Goal: Task Accomplishment & Management: Complete application form

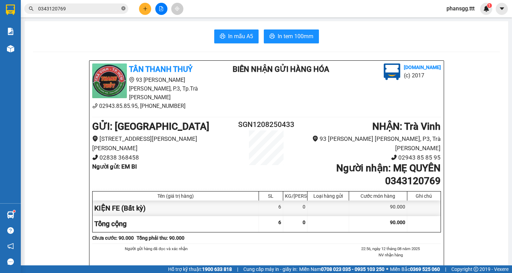
click at [122, 9] on icon "close-circle" at bounding box center [123, 8] width 4 height 4
click at [113, 11] on input "text" at bounding box center [79, 9] width 82 height 8
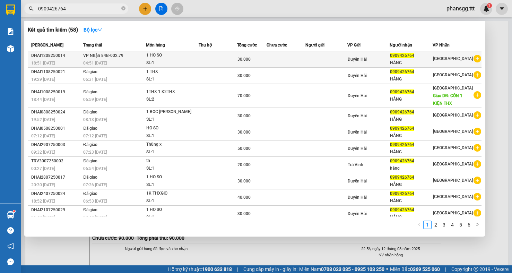
type input "0909426764"
click at [314, 58] on td at bounding box center [326, 59] width 42 height 16
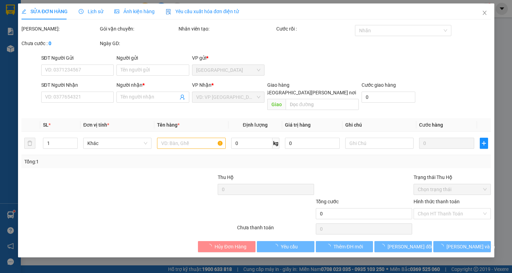
type input "0909426764"
type input "HẰNG"
type input "30.000"
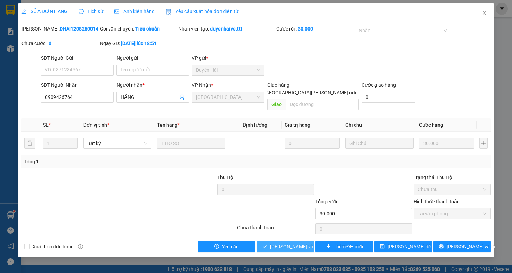
click at [286, 243] on span "[PERSON_NAME] và [PERSON_NAME] hàng" at bounding box center [317, 247] width 94 height 8
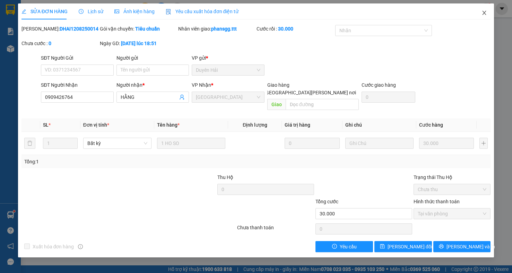
click at [482, 12] on icon "close" at bounding box center [485, 13] width 6 height 6
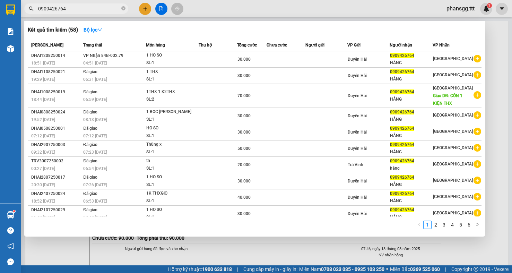
click at [89, 6] on input "0909426764" at bounding box center [79, 9] width 82 height 8
click at [124, 8] on icon "close-circle" at bounding box center [123, 8] width 4 height 4
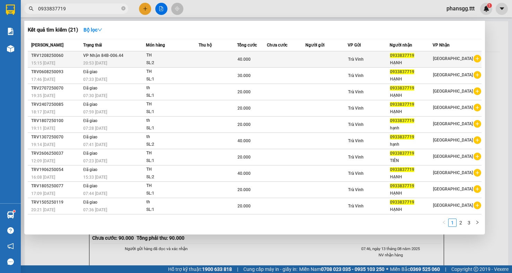
type input "0933837719"
click at [260, 61] on div "40.000" at bounding box center [251, 59] width 29 height 8
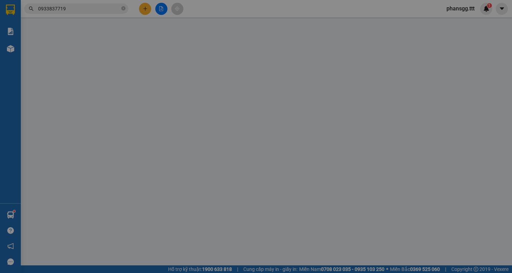
type input "0933837719"
type input "HẠNH"
type input "40.000"
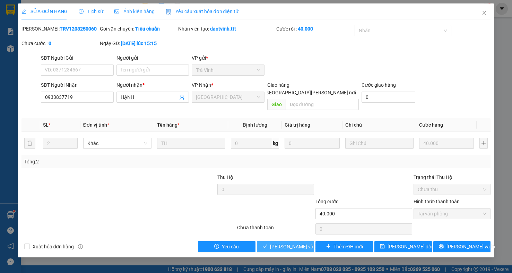
click at [271, 243] on span "[PERSON_NAME] và Giao hàng" at bounding box center [317, 247] width 94 height 8
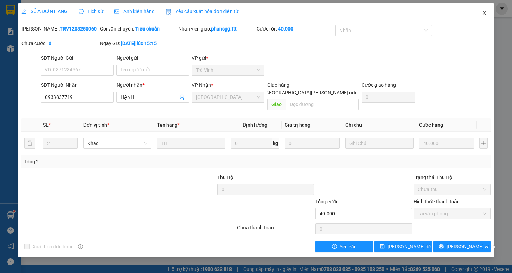
click at [483, 12] on icon "close" at bounding box center [485, 13] width 4 height 4
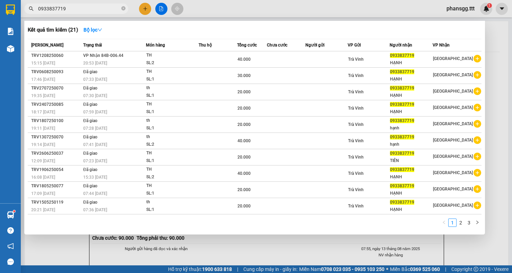
drag, startPoint x: 125, startPoint y: 6, endPoint x: 121, endPoint y: 7, distance: 3.5
click at [123, 7] on span at bounding box center [123, 9] width 4 height 7
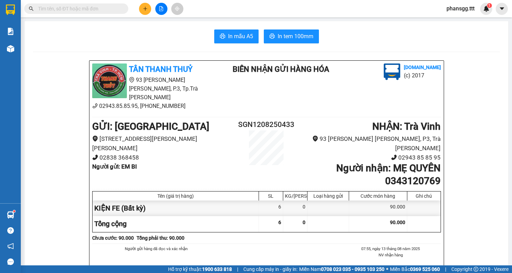
click at [110, 10] on input "text" at bounding box center [79, 9] width 82 height 8
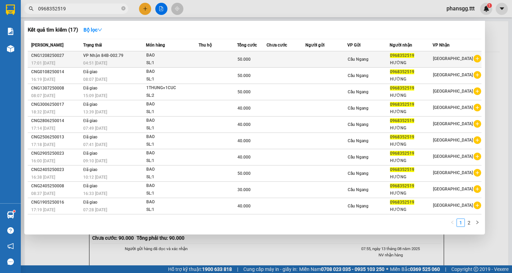
type input "0968352519"
click at [302, 60] on td at bounding box center [286, 59] width 39 height 16
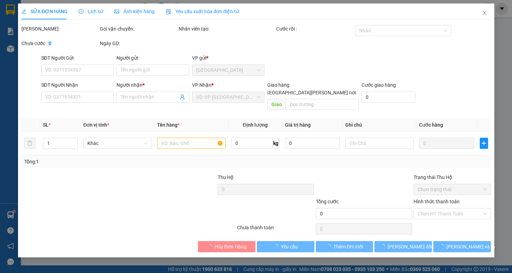
type input "0968352519"
type input "HƯỜNG"
type input "50.000"
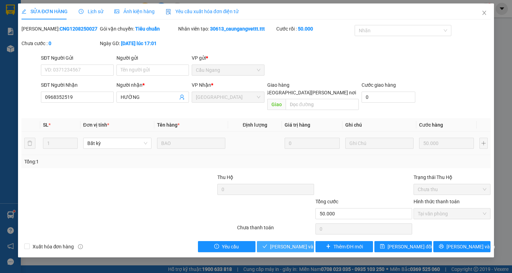
click at [305, 243] on span "[PERSON_NAME] và Giao hàng" at bounding box center [317, 247] width 94 height 8
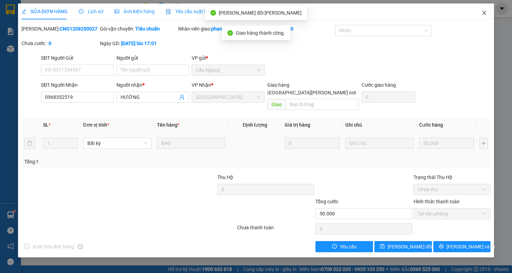
click at [483, 12] on icon "close" at bounding box center [485, 13] width 6 height 6
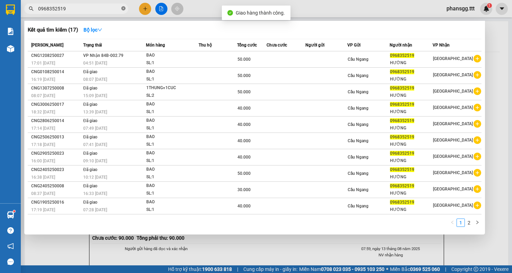
click at [123, 9] on icon "close-circle" at bounding box center [123, 8] width 4 height 4
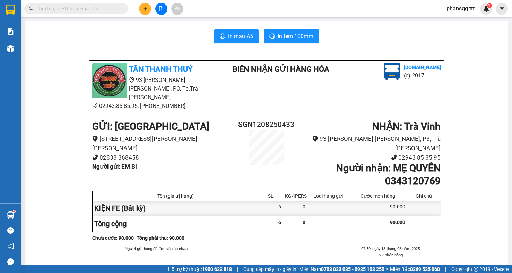
click at [113, 11] on input "text" at bounding box center [79, 9] width 82 height 8
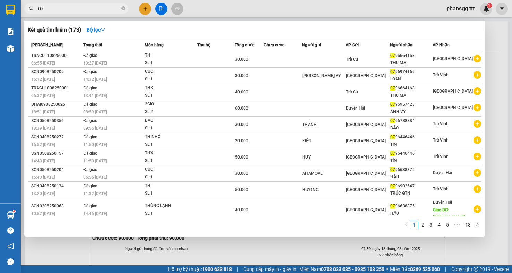
type input "0"
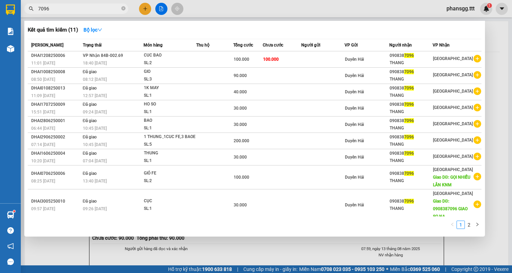
type input "7096"
click at [491, 88] on div at bounding box center [256, 136] width 512 height 273
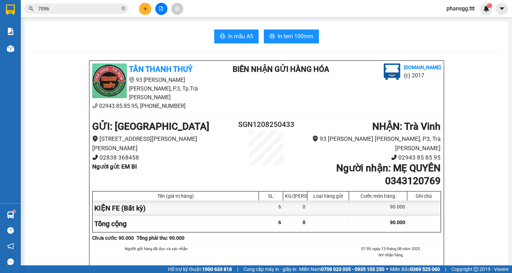
click at [469, 10] on span "phansgg.ttt" at bounding box center [460, 8] width 39 height 9
click at [462, 20] on span "Đăng xuất" at bounding box center [465, 22] width 29 height 8
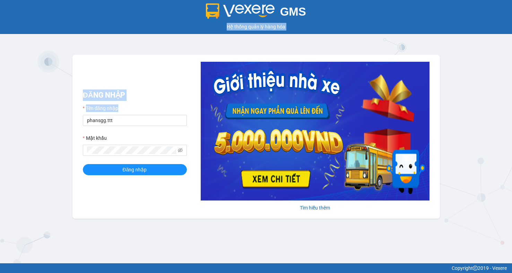
drag, startPoint x: 145, startPoint y: 114, endPoint x: -43, endPoint y: 126, distance: 188.3
click at [0, 126] on html "GMS Hệ thống [PERSON_NAME] hàng [PERSON_NAME] NHẬP Tên đăng nhập phansgg.ttt Mậ…" at bounding box center [256, 136] width 512 height 273
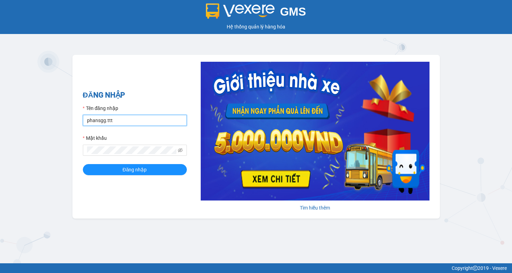
click at [132, 118] on input "phansgg.ttt" at bounding box center [135, 120] width 104 height 11
drag, startPoint x: 132, startPoint y: 118, endPoint x: -43, endPoint y: 124, distance: 174.5
click at [0, 124] on html "GMS Hệ thống [PERSON_NAME] hàng [PERSON_NAME] NHẬP Tên đăng nhập phansgg.ttt Mậ…" at bounding box center [256, 136] width 512 height 273
type input "minhsg.ttt"
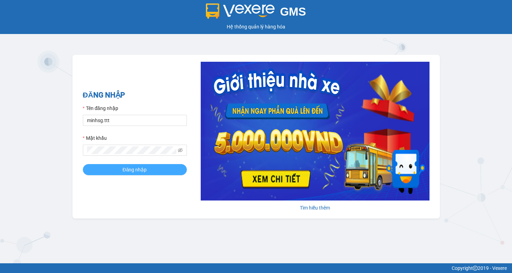
click at [147, 165] on button "Đăng nhập" at bounding box center [135, 169] width 104 height 11
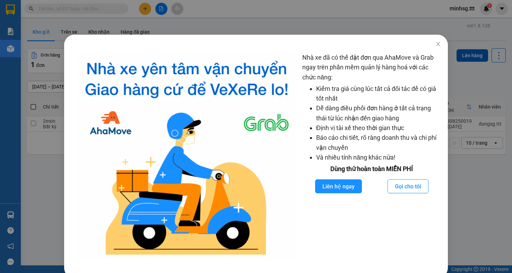
click at [85, 8] on div "Nhà xe đã có thể đặt đơn qua AhaMove và Grab ngay trên phần mềm quản lý hàng ho…" at bounding box center [256, 136] width 512 height 273
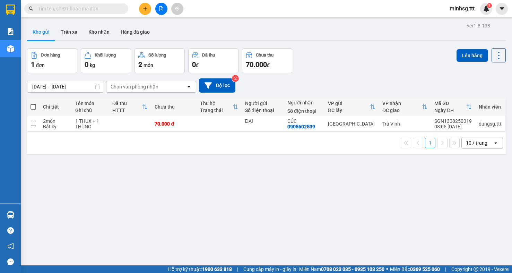
drag, startPoint x: 85, startPoint y: 8, endPoint x: 399, endPoint y: 62, distance: 318.8
click at [85, 9] on div "Nhà xe đã có thể đặt đơn qua AhaMove và Grab ngay trên phần mềm quản lý hàng ho…" at bounding box center [256, 136] width 512 height 273
click at [85, 6] on input "text" at bounding box center [79, 9] width 82 height 8
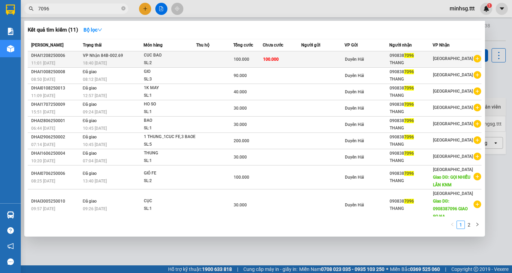
type input "7096"
click at [445, 58] on span "[GEOGRAPHIC_DATA]" at bounding box center [453, 58] width 40 height 5
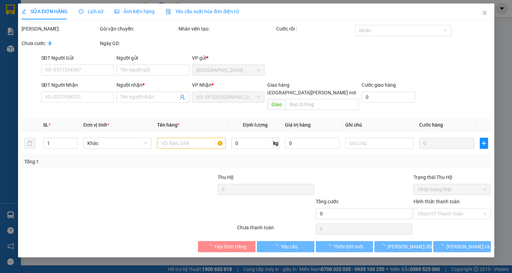
type input "0908387096"
type input "THANG"
type input "100.000"
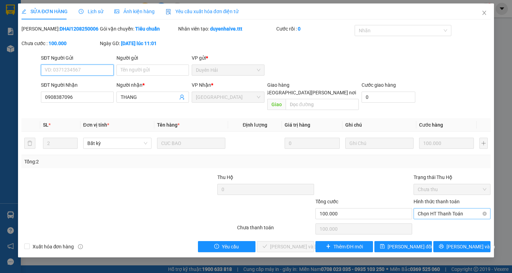
click at [461, 208] on span "Chọn HT Thanh Toán" at bounding box center [452, 213] width 69 height 10
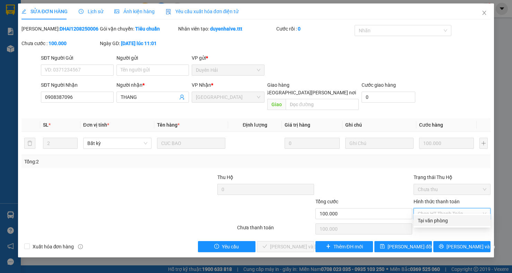
click at [442, 219] on div "Tại văn phòng" at bounding box center [452, 221] width 69 height 8
type input "0"
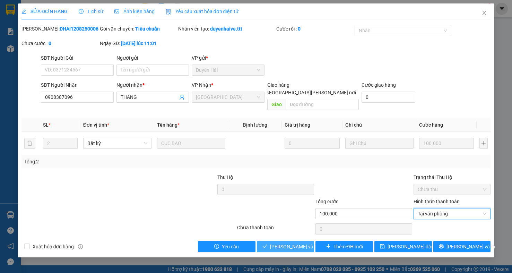
click at [283, 243] on span "[PERSON_NAME] và Giao hàng" at bounding box center [317, 247] width 94 height 8
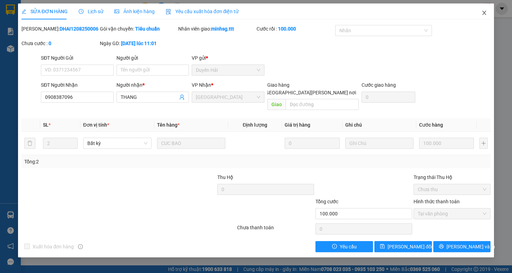
drag, startPoint x: 484, startPoint y: 14, endPoint x: 280, endPoint y: 17, distance: 203.9
click at [484, 16] on icon "close" at bounding box center [485, 13] width 6 height 6
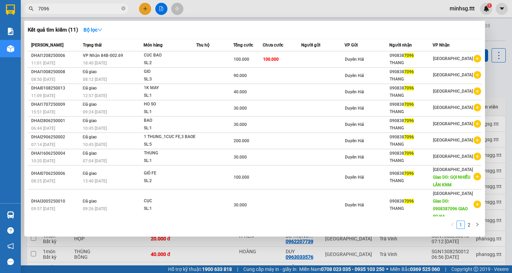
click at [93, 11] on input "7096" at bounding box center [79, 9] width 82 height 8
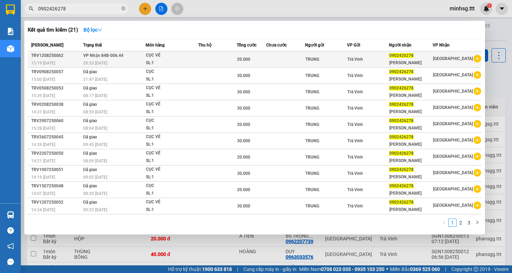
type input "0902426278"
click at [222, 59] on td at bounding box center [217, 59] width 38 height 16
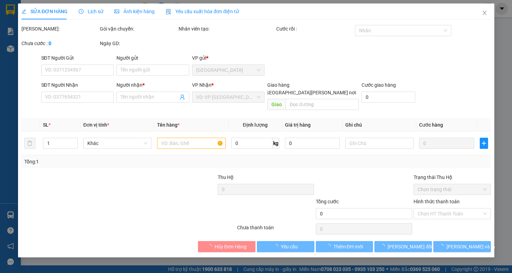
type input "TRUNG"
type input "0902426278"
type input "NGÔ TUYẾT LÊ"
type input "20.000"
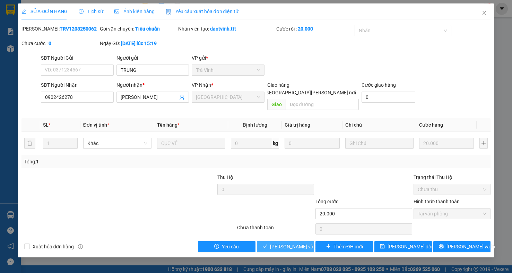
click at [306, 243] on span "[PERSON_NAME] và Giao hàng" at bounding box center [317, 247] width 94 height 8
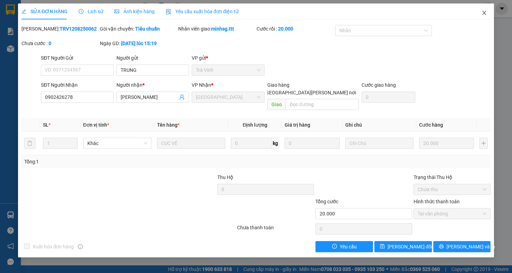
click at [483, 14] on icon "close" at bounding box center [485, 13] width 6 height 6
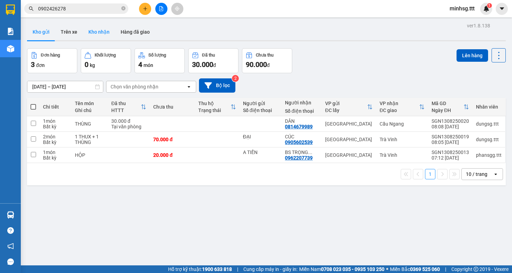
click at [100, 29] on button "Kho nhận" at bounding box center [99, 32] width 32 height 17
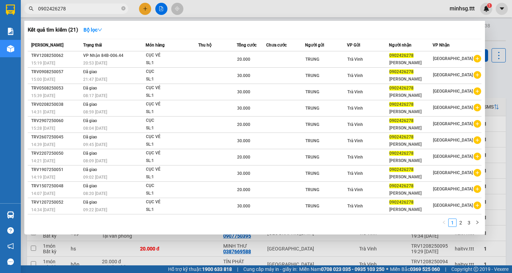
click at [88, 8] on input "0902426278" at bounding box center [79, 9] width 82 height 8
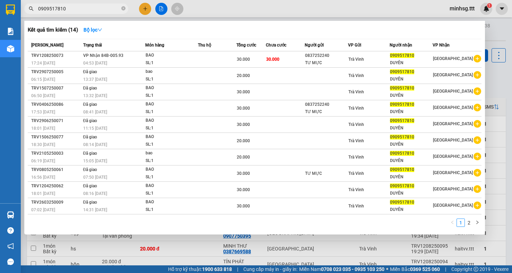
click at [67, 10] on input "0909517810" at bounding box center [79, 9] width 82 height 8
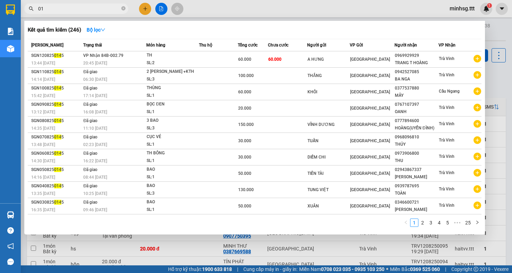
type input "0"
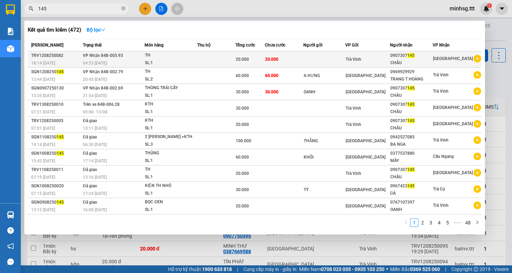
type input "145"
click at [429, 57] on div "0907307 145" at bounding box center [411, 55] width 42 height 7
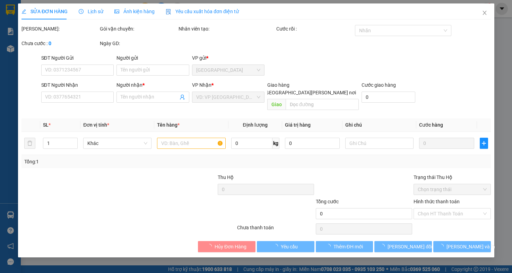
type input "0907307145"
type input "CHÂU"
type input "20.000"
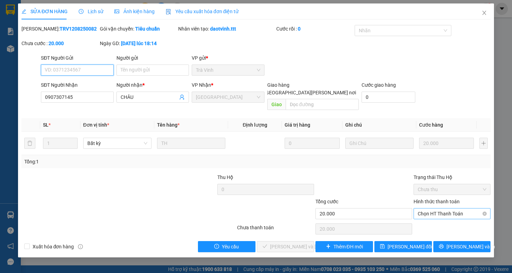
click at [427, 208] on span "Chọn HT Thanh Toán" at bounding box center [452, 213] width 69 height 10
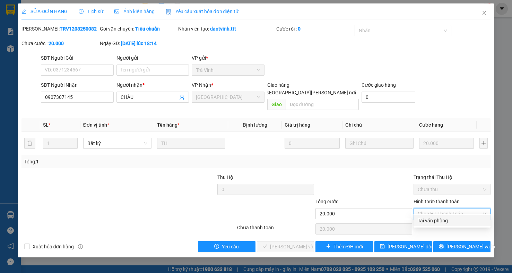
click at [427, 219] on div "Tại văn phòng" at bounding box center [452, 221] width 69 height 8
type input "0"
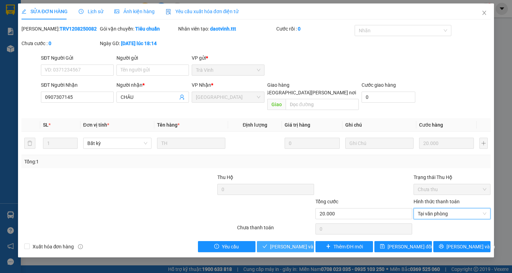
click at [295, 243] on span "[PERSON_NAME] và Giao hàng" at bounding box center [317, 247] width 94 height 8
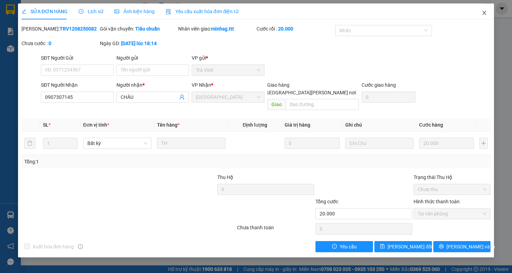
click at [484, 10] on icon "close" at bounding box center [485, 13] width 6 height 6
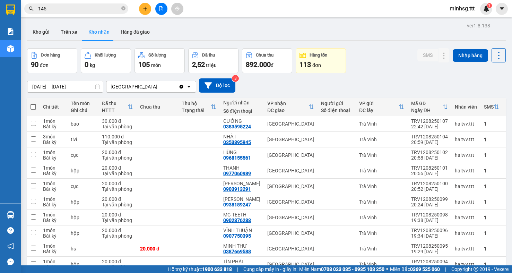
click at [68, 6] on input "145" at bounding box center [79, 9] width 82 height 8
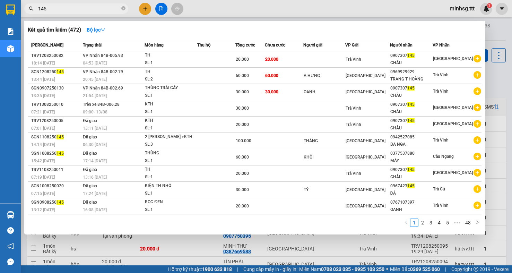
click at [68, 6] on input "145" at bounding box center [79, 9] width 82 height 8
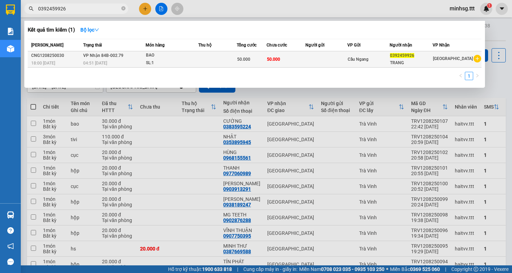
type input "0392459926"
click at [323, 53] on td at bounding box center [326, 59] width 42 height 16
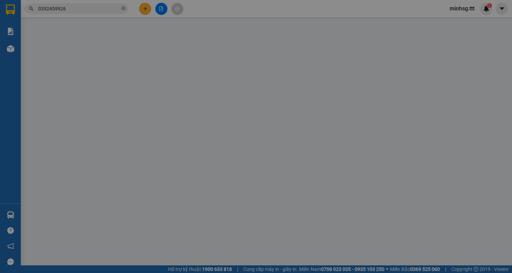
type input "0392459926"
type input "TRANG"
type input "50.000"
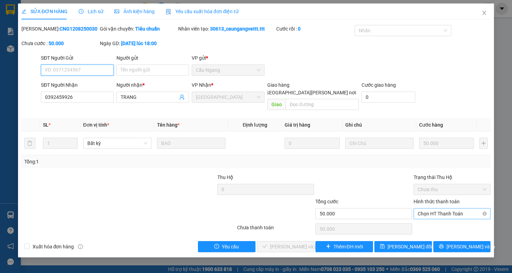
click at [443, 208] on span "Chọn HT Thanh Toán" at bounding box center [452, 213] width 69 height 10
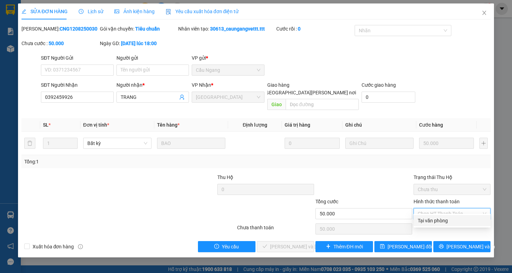
click at [437, 219] on div "Tại văn phòng" at bounding box center [452, 221] width 69 height 8
type input "0"
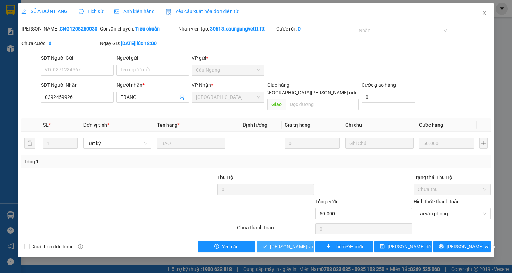
click at [290, 243] on span "[PERSON_NAME] và Giao hàng" at bounding box center [317, 247] width 94 height 8
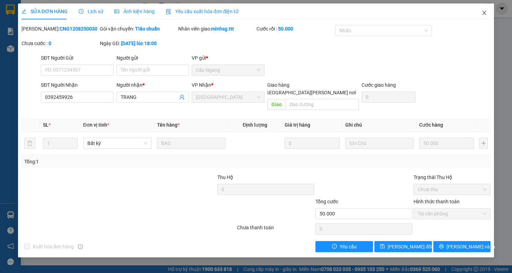
drag, startPoint x: 487, startPoint y: 8, endPoint x: 487, endPoint y: 15, distance: 7.0
click at [487, 15] on span "Close" at bounding box center [484, 12] width 19 height 19
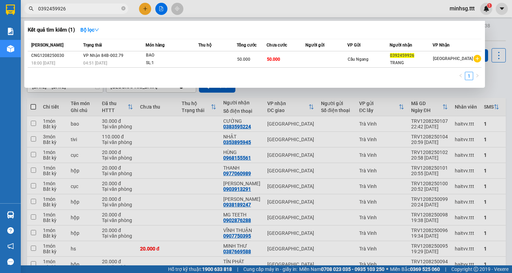
click at [101, 8] on input "0392459926" at bounding box center [79, 9] width 82 height 8
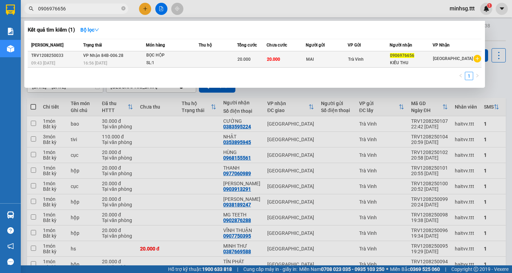
type input "0906976656"
click at [271, 62] on span "20.000" at bounding box center [273, 59] width 13 height 5
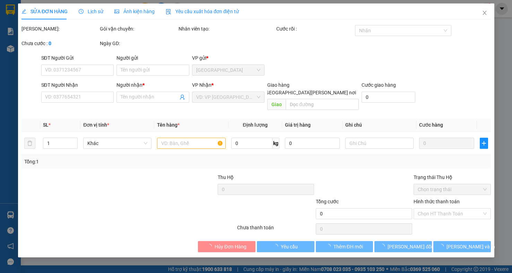
type input "MAI"
type input "0906976656"
type input "KIỀU THU"
type input "20.000"
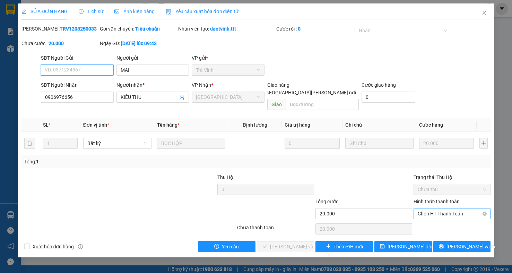
click at [453, 209] on span "Chọn HT Thanh Toán" at bounding box center [452, 213] width 69 height 10
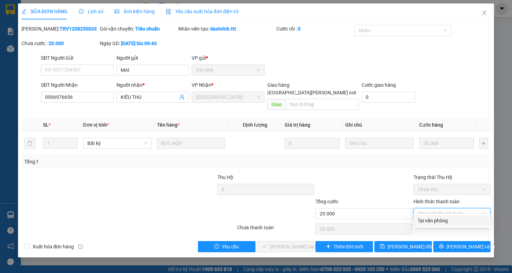
click at [420, 218] on div "Tại văn phòng" at bounding box center [452, 221] width 69 height 8
type input "0"
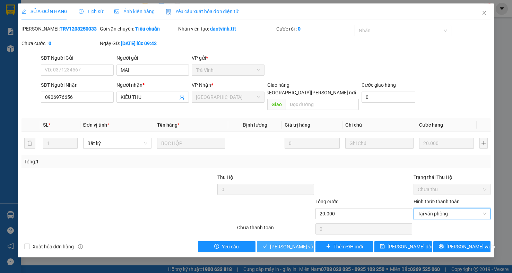
click at [302, 243] on span "[PERSON_NAME] và Giao hàng" at bounding box center [317, 247] width 94 height 8
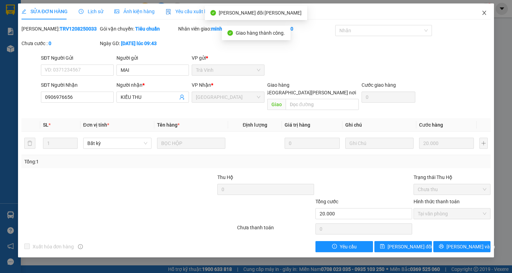
click at [483, 11] on icon "close" at bounding box center [485, 13] width 6 height 6
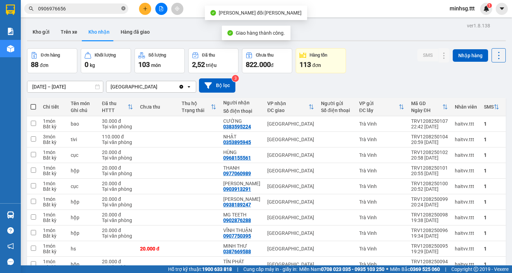
click at [122, 8] on icon "close-circle" at bounding box center [123, 8] width 4 height 4
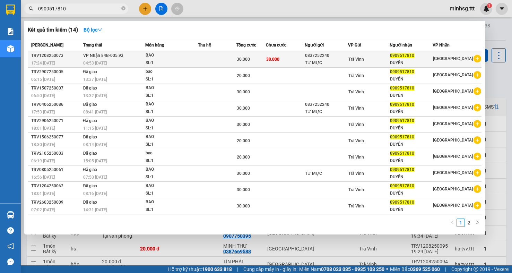
type input "0909517810"
click at [284, 56] on td "30.000" at bounding box center [285, 59] width 39 height 16
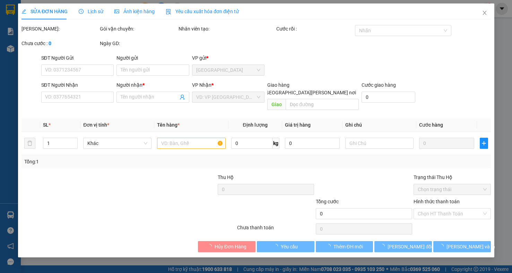
type input "0837252240"
type input "TƯ MỰC"
type input "0909517810"
type input "DUYÊN"
type input "30.000"
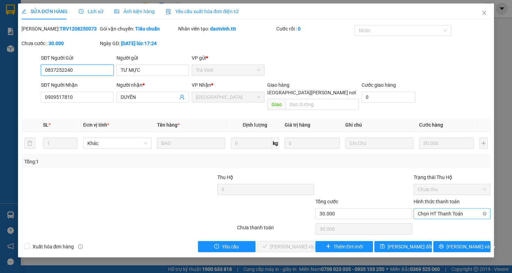
click at [461, 208] on span "Chọn HT Thanh Toán" at bounding box center [452, 213] width 69 height 10
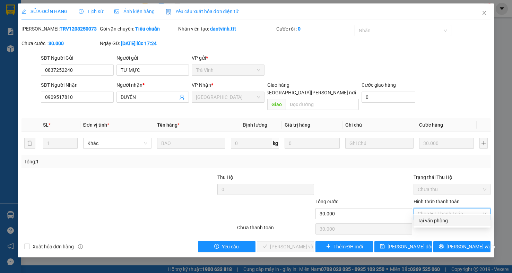
click at [465, 217] on div "Tại văn phòng" at bounding box center [452, 221] width 69 height 8
type input "0"
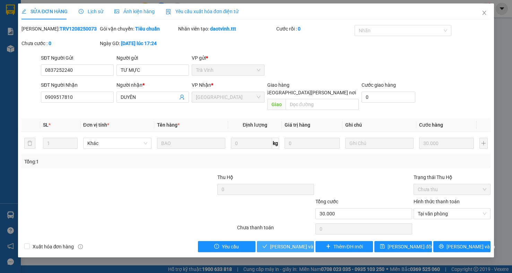
click at [268, 241] on button "[PERSON_NAME] và Giao hàng" at bounding box center [286, 246] width 58 height 11
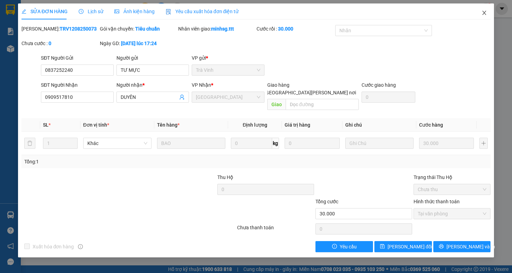
click at [485, 14] on icon "close" at bounding box center [485, 13] width 4 height 4
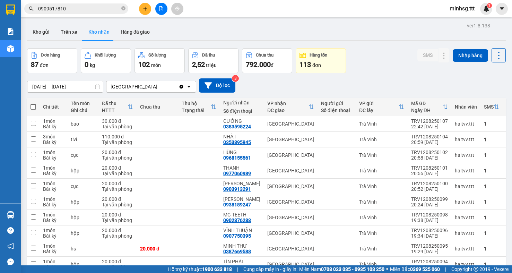
click at [96, 11] on input "0909517810" at bounding box center [79, 9] width 82 height 8
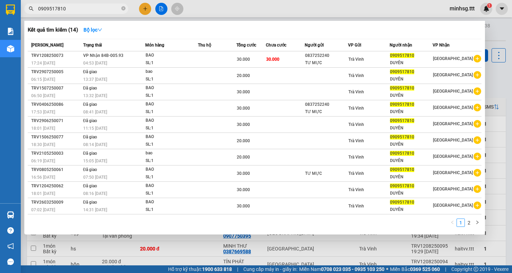
click at [96, 11] on input "0909517810" at bounding box center [79, 9] width 82 height 8
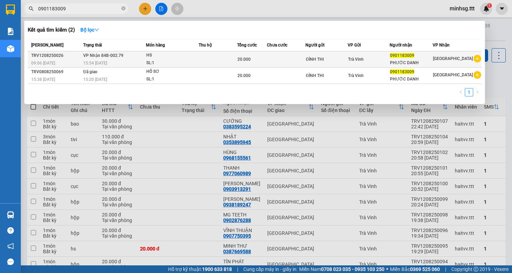
type input "0901183009"
click at [414, 53] on span "0901183009" at bounding box center [402, 55] width 24 height 5
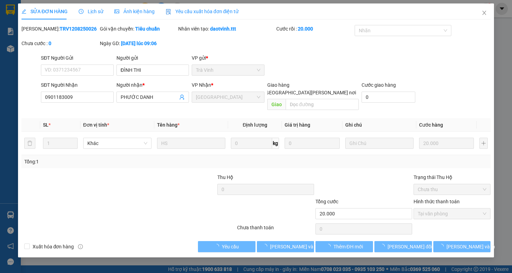
type input "ĐÌNH THI"
type input "0901183009"
type input "PHƯỚC DANH"
type input "20.000"
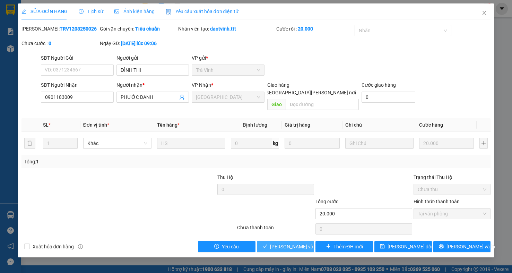
click at [290, 243] on span "[PERSON_NAME] và Giao hàng" at bounding box center [317, 247] width 94 height 8
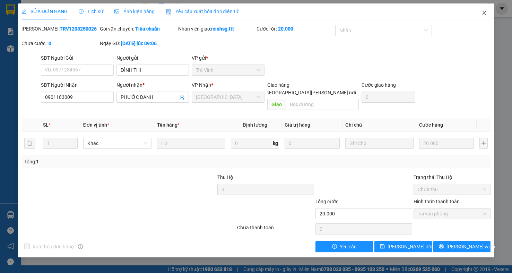
drag, startPoint x: 486, startPoint y: 14, endPoint x: 160, endPoint y: 18, distance: 326.6
click at [486, 14] on icon "close" at bounding box center [485, 13] width 6 height 6
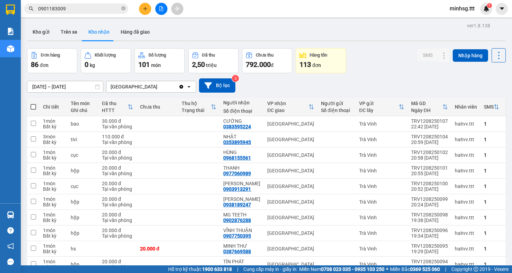
click at [98, 9] on input "0901183009" at bounding box center [79, 9] width 82 height 8
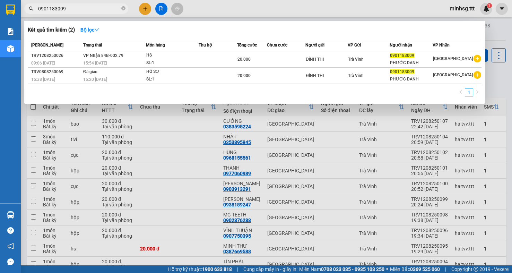
click at [98, 9] on input "0901183009" at bounding box center [79, 9] width 82 height 8
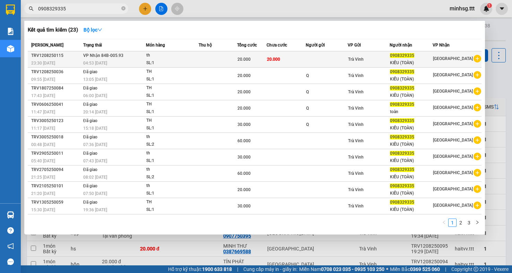
type input "0908329335"
click at [440, 59] on span "[GEOGRAPHIC_DATA]" at bounding box center [453, 58] width 40 height 5
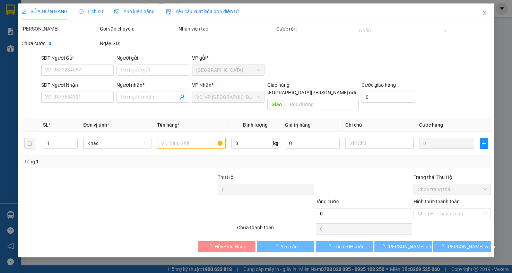
type input "0908329335"
type input "KIỀU (TOÀN)"
type input "20.000"
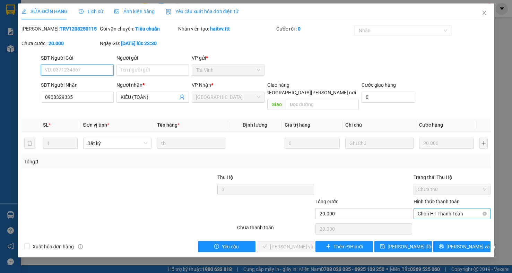
drag, startPoint x: 440, startPoint y: 208, endPoint x: 438, endPoint y: 212, distance: 4.1
click at [440, 208] on span "Chọn HT Thanh Toán" at bounding box center [452, 213] width 69 height 10
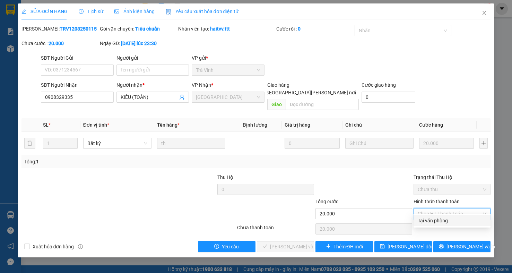
drag, startPoint x: 437, startPoint y: 218, endPoint x: 405, endPoint y: 231, distance: 35.2
click at [427, 226] on div "Tại văn phòng" at bounding box center [452, 220] width 77 height 11
type input "0"
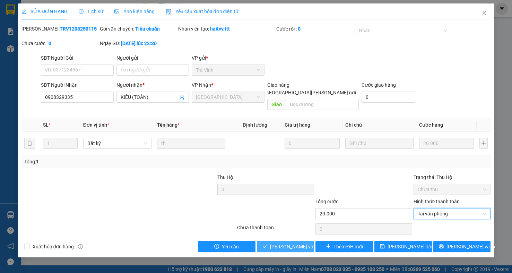
click at [291, 243] on span "[PERSON_NAME] và Giao hàng" at bounding box center [317, 247] width 94 height 8
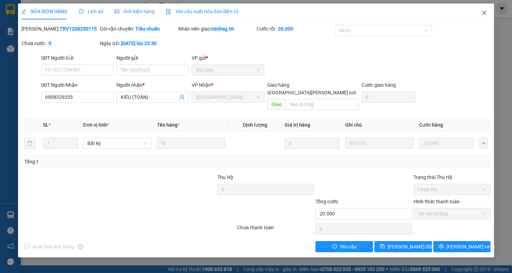
click at [483, 12] on icon "close" at bounding box center [485, 13] width 4 height 4
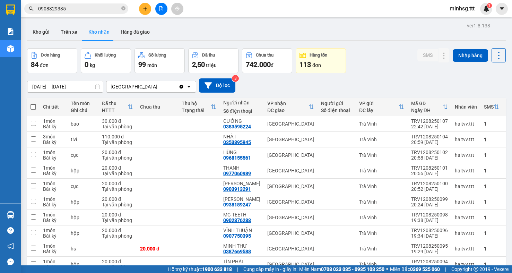
click at [74, 10] on input "0908329335" at bounding box center [79, 9] width 82 height 8
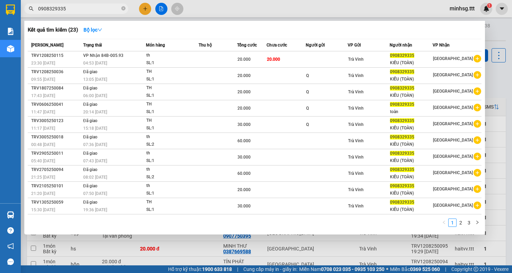
click at [74, 10] on input "0908329335" at bounding box center [79, 9] width 82 height 8
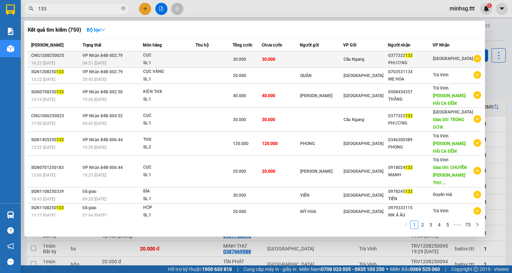
type input "133"
click at [262, 54] on td "30.000" at bounding box center [247, 59] width 29 height 16
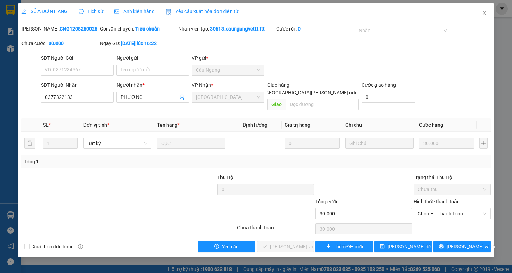
click at [433, 212] on div "Hình thức thanh toán Chọn HT Thanh Toán" at bounding box center [452, 210] width 77 height 24
click at [432, 211] on span "Chọn HT Thanh Toán" at bounding box center [452, 213] width 69 height 10
click at [430, 218] on div "Tại văn phòng" at bounding box center [452, 221] width 69 height 8
type input "0"
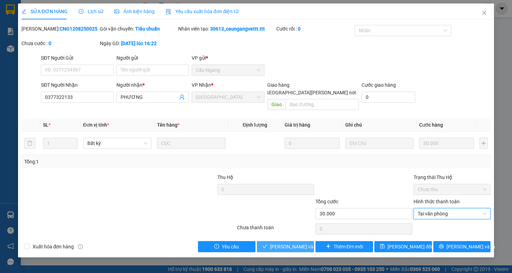
click at [288, 243] on span "[PERSON_NAME] và Giao hàng" at bounding box center [317, 247] width 94 height 8
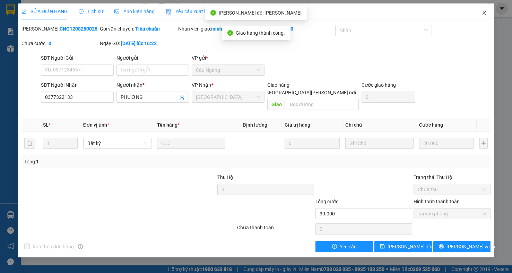
click at [485, 10] on span "Close" at bounding box center [484, 12] width 19 height 19
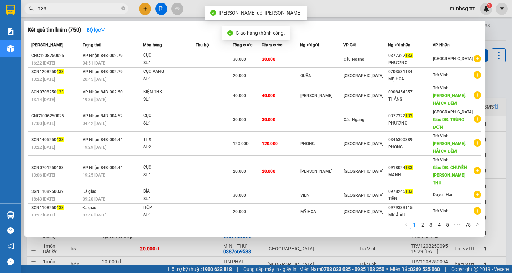
click at [64, 8] on input "133" at bounding box center [79, 9] width 82 height 8
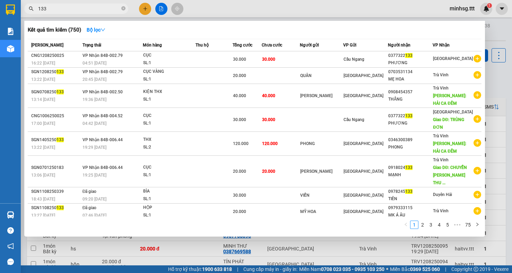
click at [498, 111] on div at bounding box center [256, 136] width 512 height 273
click at [90, 9] on input "133" at bounding box center [79, 9] width 82 height 8
drag, startPoint x: 507, startPoint y: 72, endPoint x: 501, endPoint y: 71, distance: 6.7
click at [503, 71] on div at bounding box center [256, 136] width 512 height 273
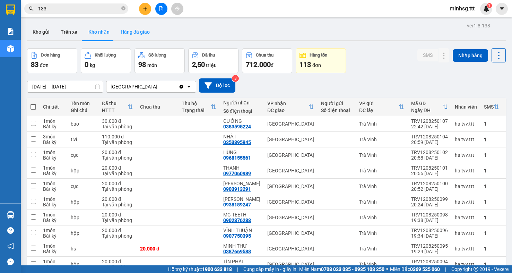
click at [126, 32] on button "Hàng đã giao" at bounding box center [135, 32] width 40 height 17
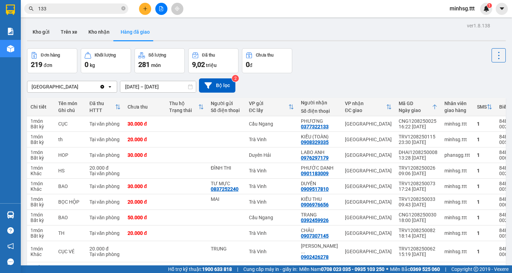
click at [362, 42] on div "Kho gửi Trên xe Kho nhận Hàng đã giao" at bounding box center [266, 33] width 479 height 18
click at [94, 9] on input "133" at bounding box center [79, 9] width 82 height 8
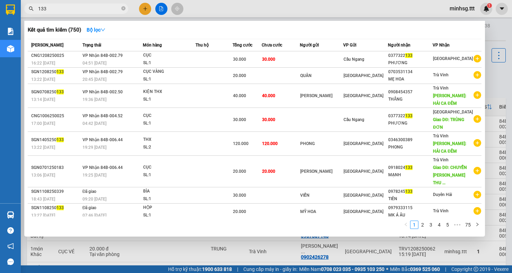
click at [94, 9] on input "133" at bounding box center [79, 9] width 82 height 8
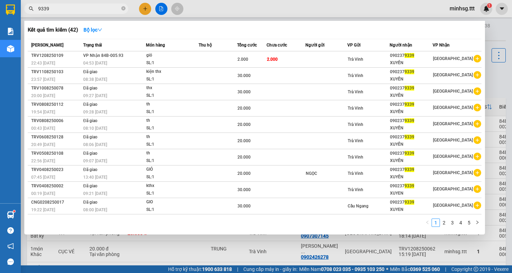
type input "9339"
drag, startPoint x: 498, startPoint y: 82, endPoint x: 163, endPoint y: 131, distance: 338.5
click at [498, 82] on div at bounding box center [256, 136] width 512 height 273
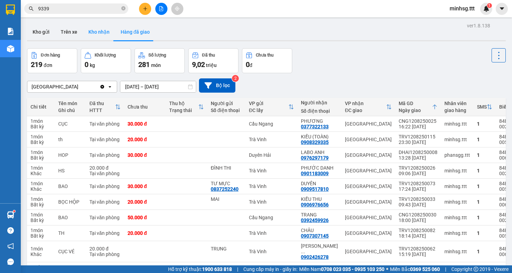
click at [104, 33] on button "Kho nhận" at bounding box center [99, 32] width 32 height 17
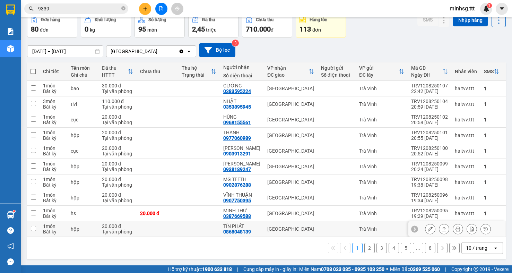
scroll to position [41, 0]
click at [364, 249] on button "2" at bounding box center [369, 248] width 10 height 10
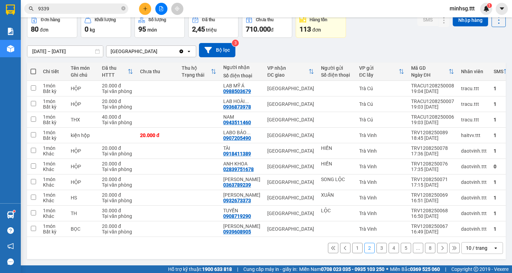
click at [377, 246] on button "3" at bounding box center [382, 248] width 10 height 10
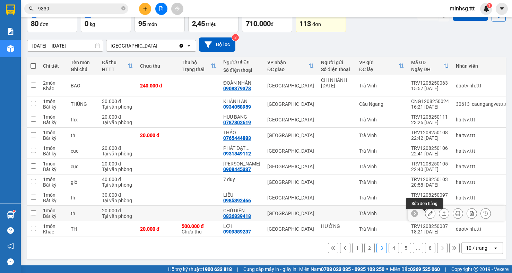
click at [428, 215] on icon at bounding box center [430, 213] width 5 height 5
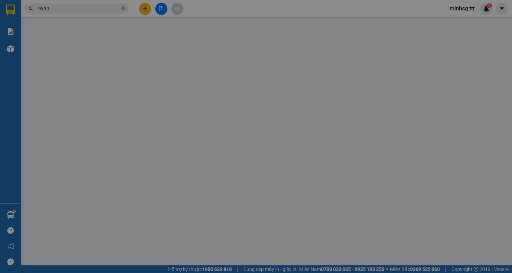
type input "0826839418"
type input "CHÚ DIÊN"
type input "20.000"
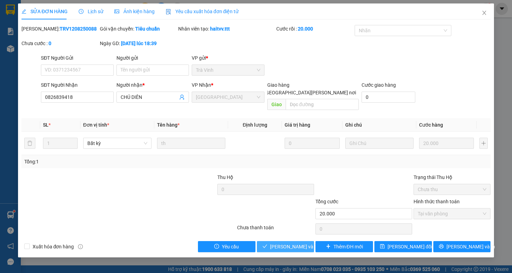
click at [280, 243] on span "[PERSON_NAME] và Giao hàng" at bounding box center [317, 247] width 94 height 8
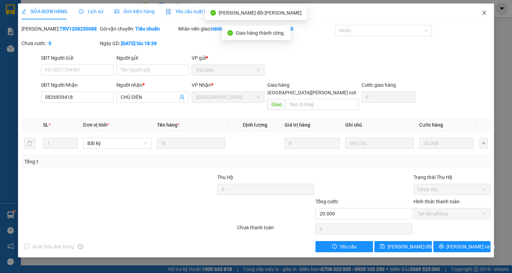
click at [491, 18] on span "Close" at bounding box center [484, 12] width 19 height 19
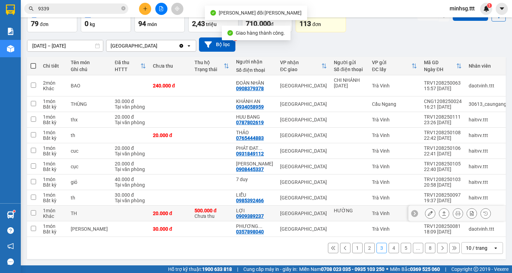
scroll to position [47, 0]
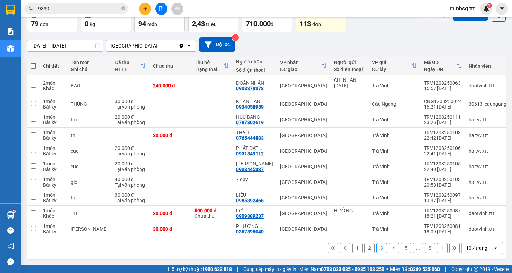
click at [390, 250] on button "4" at bounding box center [394, 248] width 10 height 10
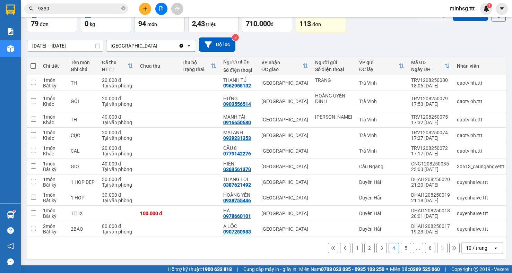
click at [401, 250] on button "5" at bounding box center [406, 248] width 10 height 10
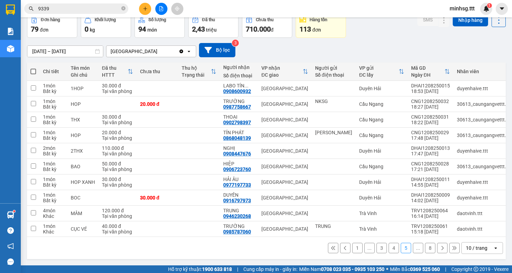
scroll to position [41, 0]
click at [413, 248] on button "..." at bounding box center [418, 248] width 10 height 10
click at [479, 249] on div "10 / trang" at bounding box center [476, 247] width 21 height 7
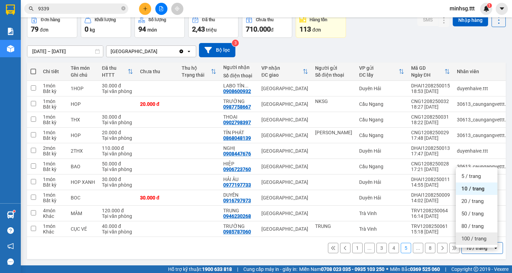
click at [475, 235] on span "100 / trang" at bounding box center [473, 238] width 25 height 7
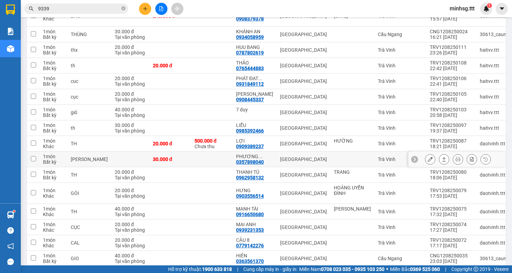
scroll to position [492, 0]
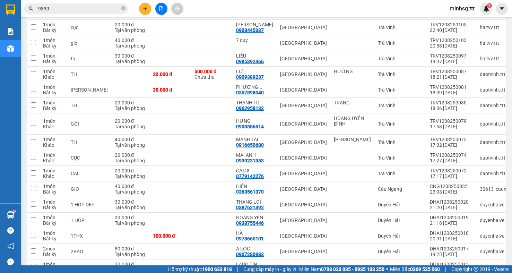
click at [93, 11] on input "9339" at bounding box center [79, 9] width 82 height 8
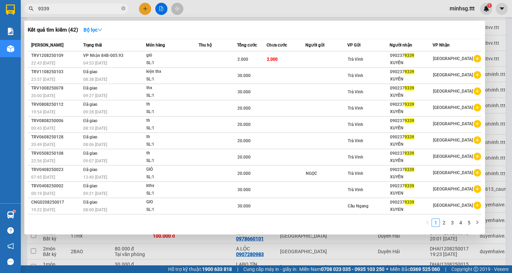
click at [93, 11] on input "9339" at bounding box center [79, 9] width 82 height 8
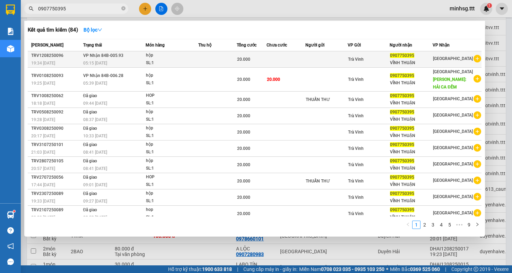
type input "0907750395"
click at [327, 63] on td at bounding box center [326, 59] width 42 height 16
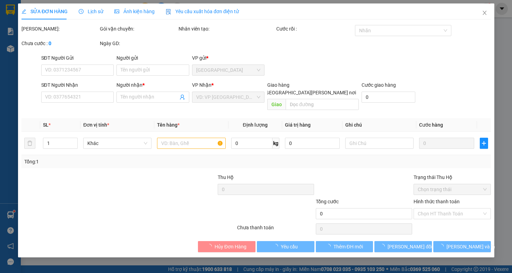
type input "0907750395"
type input "VĨNH THUẬN"
type input "20.000"
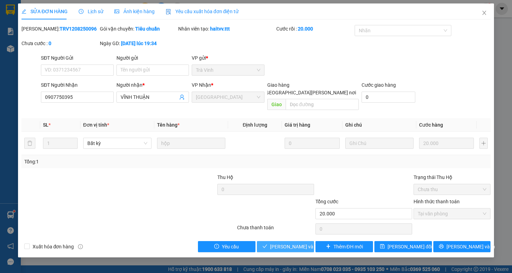
click at [291, 244] on button "[PERSON_NAME] và Giao hàng" at bounding box center [286, 246] width 58 height 11
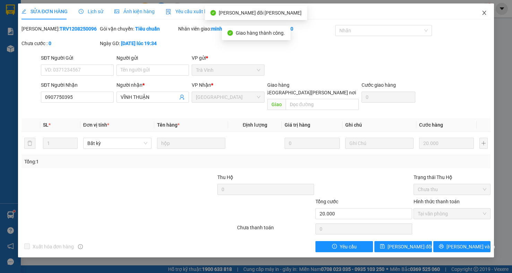
click at [485, 13] on icon "close" at bounding box center [485, 13] width 6 height 6
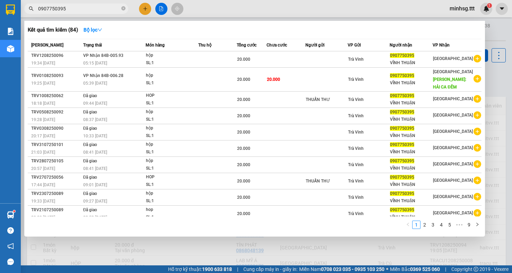
click at [93, 3] on span "0907750395" at bounding box center [76, 8] width 104 height 10
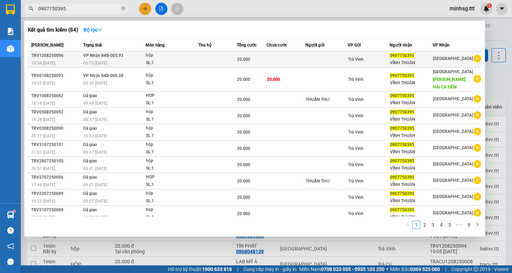
click at [389, 52] on td "Trà Vinh" at bounding box center [369, 59] width 42 height 16
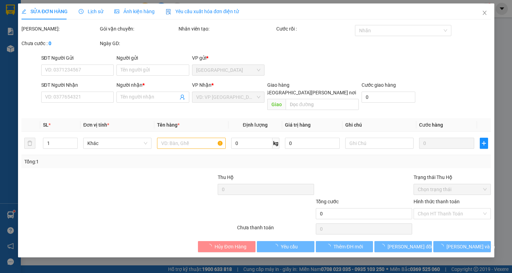
type input "0907750395"
type input "VĨNH THUẬN"
type input "20.000"
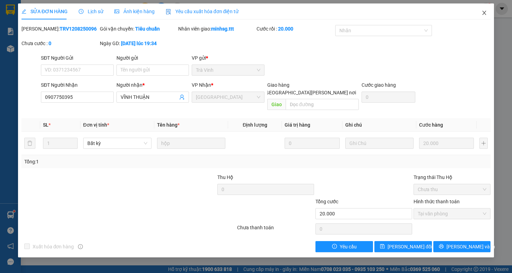
click at [485, 17] on span "Close" at bounding box center [484, 12] width 19 height 19
click at [485, 12] on div "1" at bounding box center [486, 9] width 12 height 12
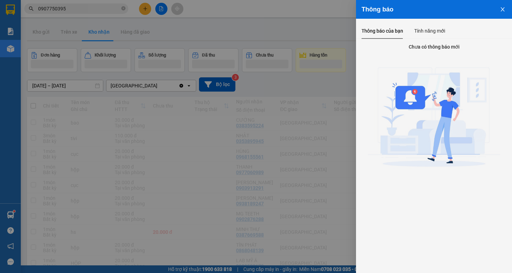
click at [110, 111] on div at bounding box center [256, 136] width 512 height 273
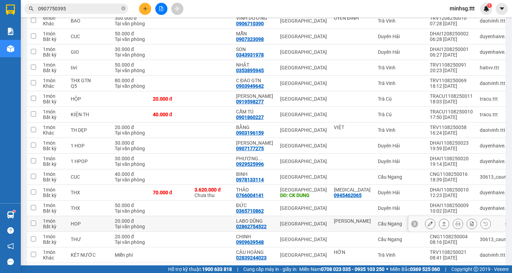
scroll to position [1088, 0]
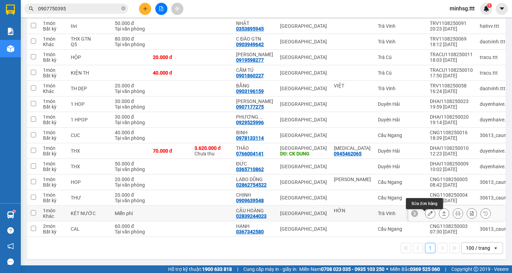
click at [428, 211] on icon at bounding box center [430, 213] width 5 height 5
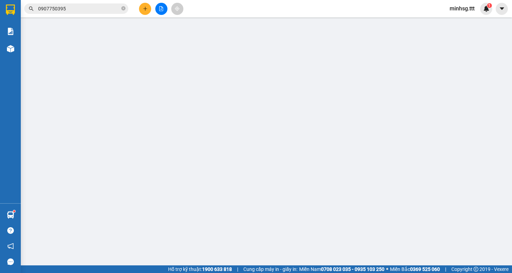
type input "HỚN"
type input "02839244023"
type input "CẬU HOÀNG"
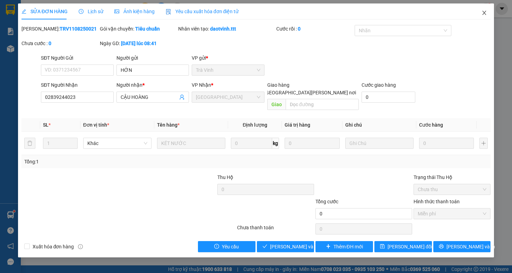
click at [486, 12] on icon "close" at bounding box center [485, 13] width 6 height 6
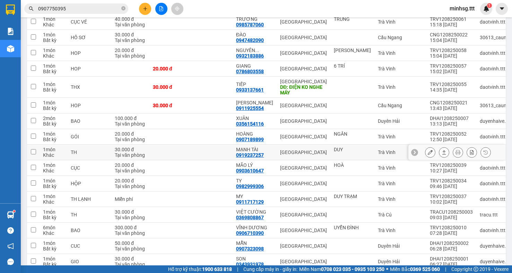
scroll to position [832, 0]
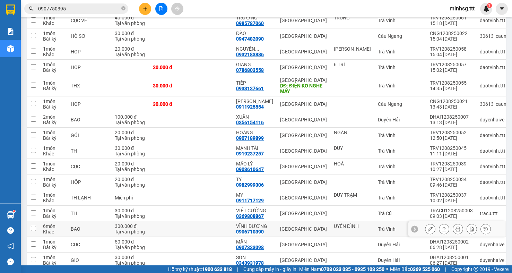
click at [308, 234] on td "[GEOGRAPHIC_DATA]" at bounding box center [304, 229] width 54 height 16
checkbox input "true"
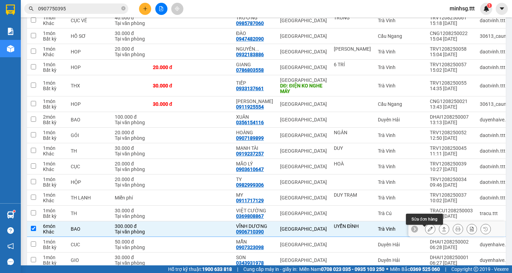
click at [428, 230] on icon at bounding box center [430, 228] width 5 height 5
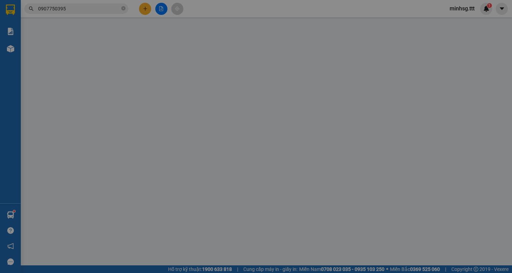
type input "UYỂN ĐÌNH"
type input "0906710390"
type input "VĨNH DƯƠNG"
type input "300.000"
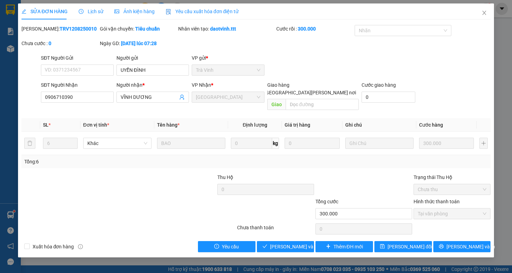
click at [266, 229] on div "Total Paid Fee 300.000 Total UnPaid Fee 0 Cash Collection Total Fee Mã ĐH: TRV1…" at bounding box center [255, 138] width 469 height 227
click at [276, 243] on span "[PERSON_NAME] và Giao hàng" at bounding box center [317, 247] width 94 height 8
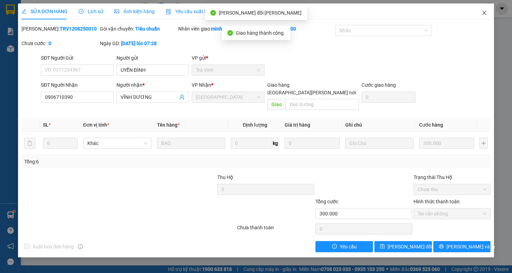
click at [483, 16] on span "Close" at bounding box center [484, 12] width 19 height 19
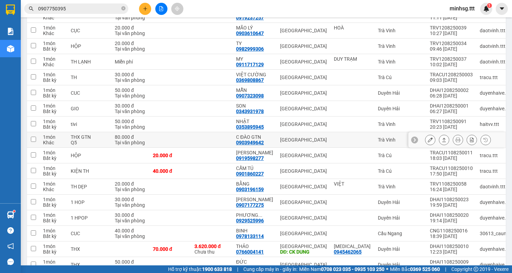
scroll to position [899, 0]
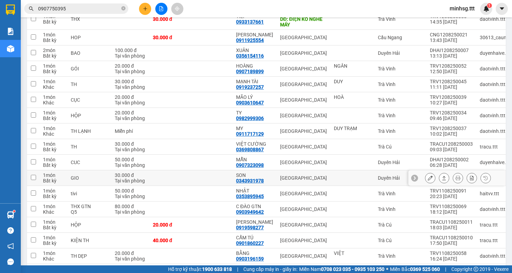
click at [431, 182] on div at bounding box center [458, 178] width 66 height 10
click at [425, 181] on button at bounding box center [430, 178] width 10 height 12
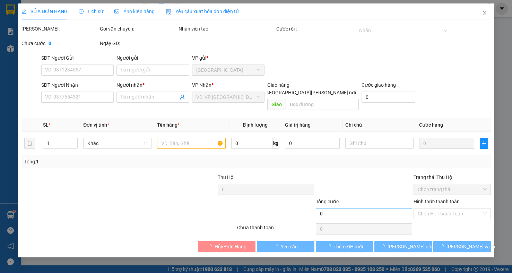
type input "0343931978"
type input "SON"
type input "30.000"
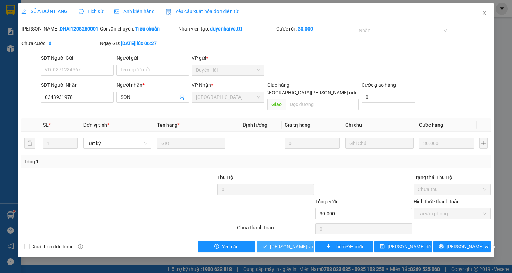
click at [297, 241] on button "[PERSON_NAME] và Giao hàng" at bounding box center [286, 246] width 58 height 11
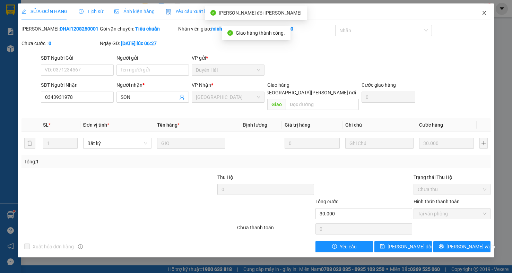
click at [486, 14] on span "Close" at bounding box center [484, 12] width 19 height 19
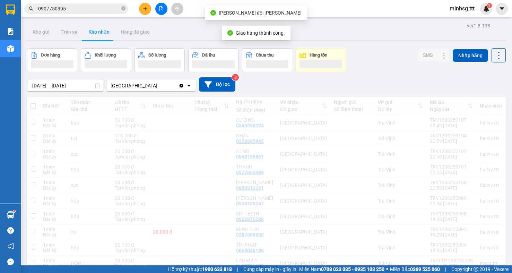
click at [478, 14] on div "minhsg.ttt 1" at bounding box center [468, 9] width 48 height 12
click at [77, 5] on span "0907750395" at bounding box center [76, 8] width 104 height 10
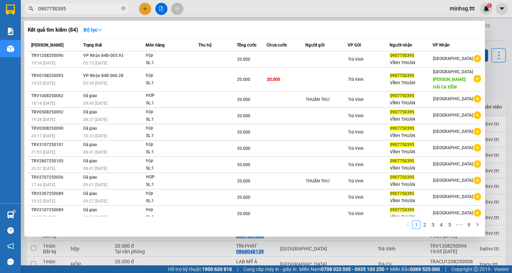
click at [77, 5] on input "0907750395" at bounding box center [79, 9] width 82 height 8
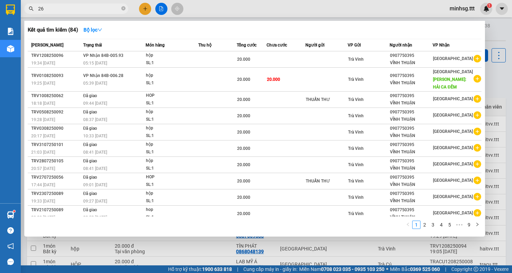
type input "268"
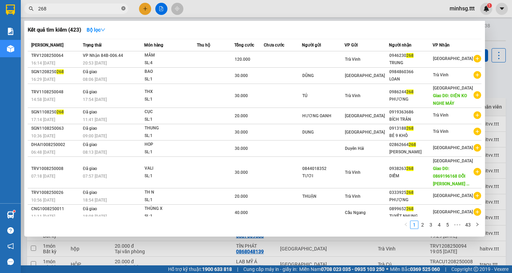
click at [123, 8] on icon "close-circle" at bounding box center [123, 8] width 4 height 4
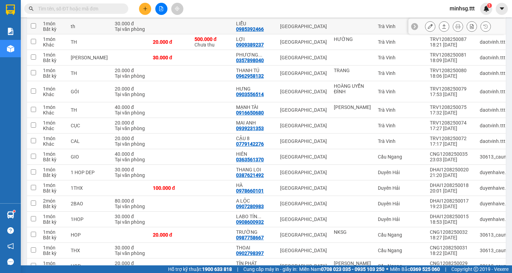
scroll to position [520, 0]
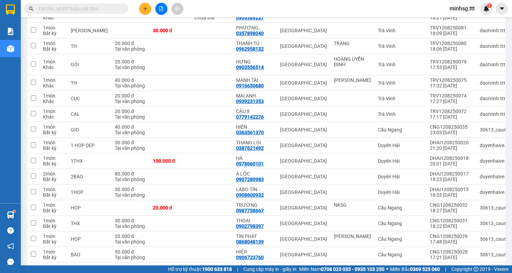
click at [78, 7] on input "text" at bounding box center [79, 9] width 82 height 8
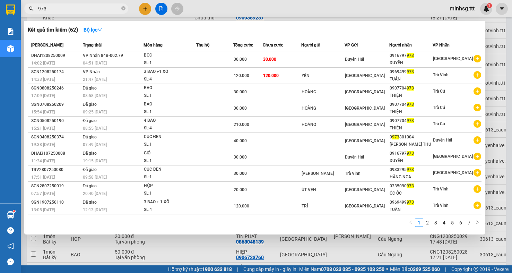
click at [59, 10] on input "973" at bounding box center [79, 9] width 82 height 8
type input "973"
click at [232, 251] on div at bounding box center [256, 136] width 512 height 273
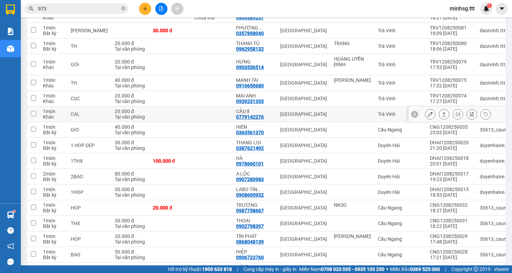
click at [428, 116] on icon at bounding box center [430, 114] width 5 height 5
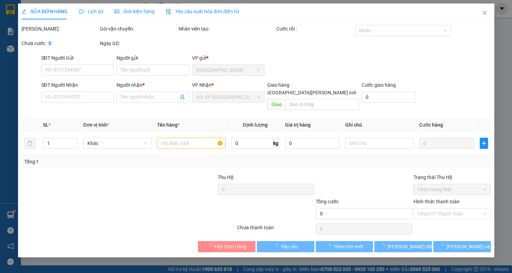
type input "0779142276"
type input "CẬU 8"
type input "20.000"
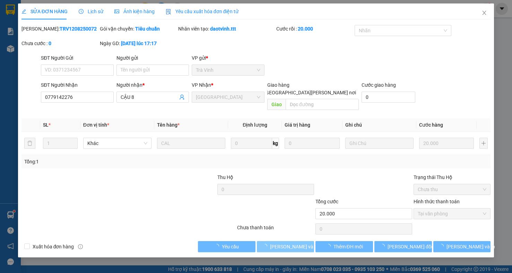
click at [283, 243] on span "[PERSON_NAME] và Giao hàng" at bounding box center [317, 247] width 94 height 8
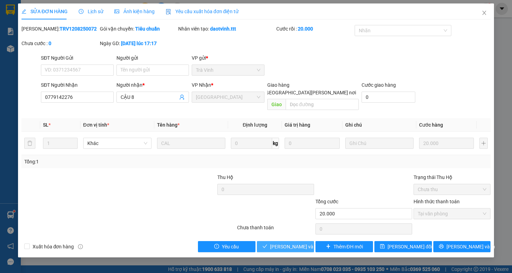
click at [283, 243] on span "[PERSON_NAME] và Giao hàng" at bounding box center [317, 247] width 94 height 8
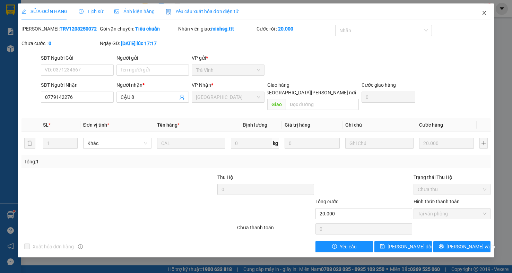
click at [484, 18] on span "Close" at bounding box center [484, 12] width 19 height 19
click at [476, 15] on div "Kết quả tìm kiếm ( 62 ) Bộ lọc Mã ĐH Trạng thái Món hàng Thu hộ Tổng cước Chưa …" at bounding box center [256, 8] width 512 height 17
click at [485, 16] on div "Kết quả tìm kiếm ( 62 ) Bộ lọc Mã ĐH Trạng thái Món hàng Thu hộ Tổng cước Chưa …" at bounding box center [256, 8] width 512 height 17
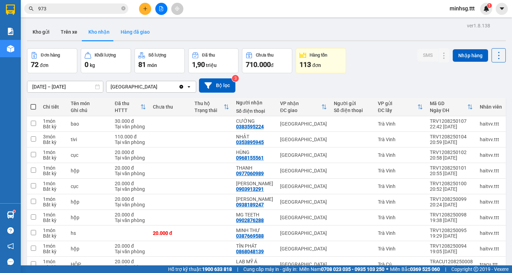
click at [138, 34] on button "Hàng đã giao" at bounding box center [135, 32] width 40 height 17
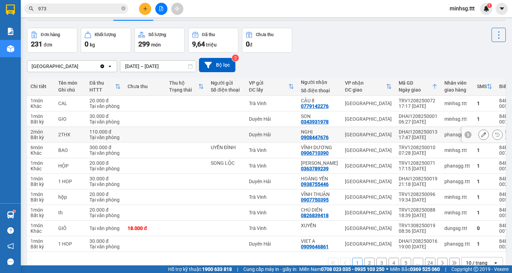
scroll to position [41, 0]
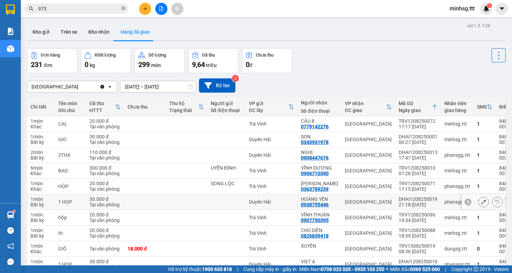
scroll to position [41, 0]
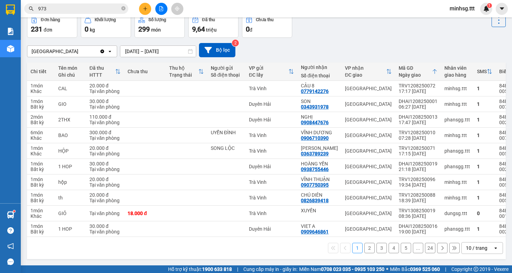
click at [365, 247] on button "2" at bounding box center [369, 248] width 10 height 10
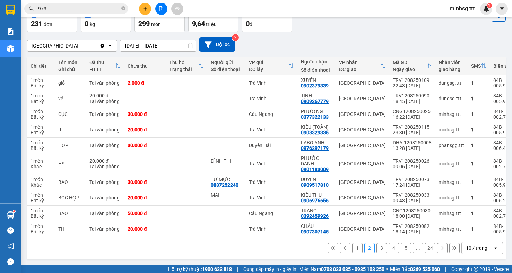
click at [93, 11] on input "973" at bounding box center [79, 9] width 82 height 8
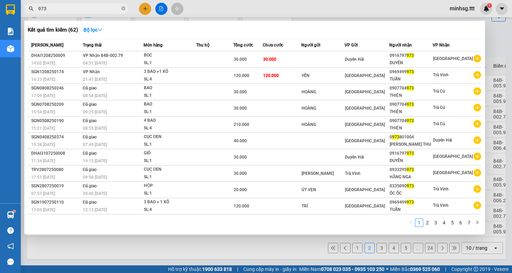
click at [93, 11] on input "973" at bounding box center [79, 9] width 82 height 8
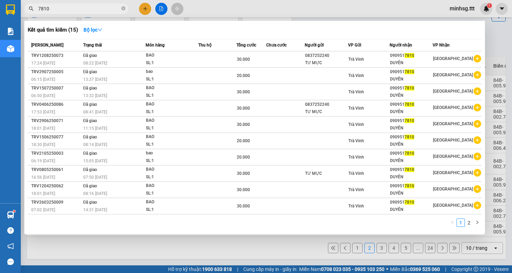
click at [504, 86] on div at bounding box center [256, 136] width 512 height 273
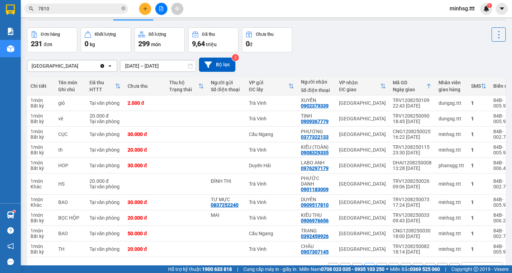
scroll to position [0, 0]
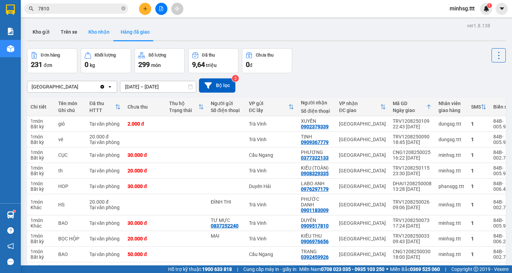
click at [109, 29] on button "Kho nhận" at bounding box center [99, 32] width 32 height 17
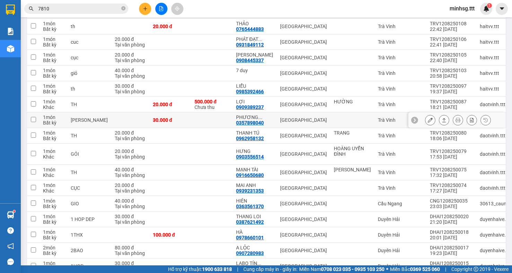
scroll to position [451, 0]
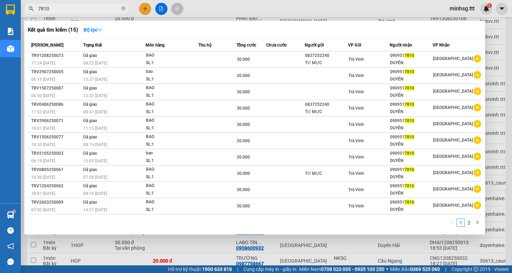
click at [98, 8] on input "7810" at bounding box center [79, 9] width 82 height 8
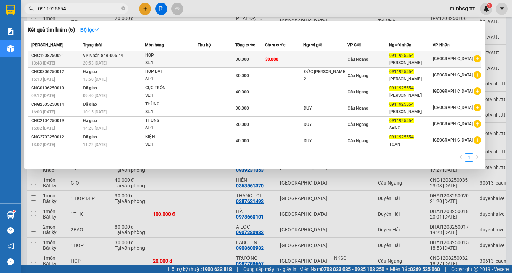
type input "0911925554"
click at [365, 59] on span "Cầu Ngang" at bounding box center [358, 59] width 21 height 5
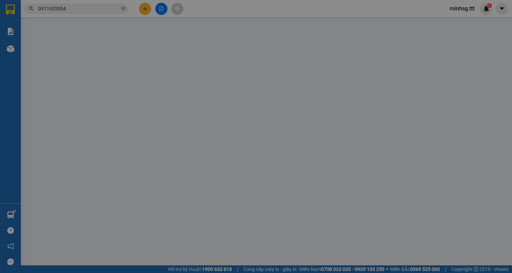
type input "0911925554"
type input "KIM"
type input "30.000"
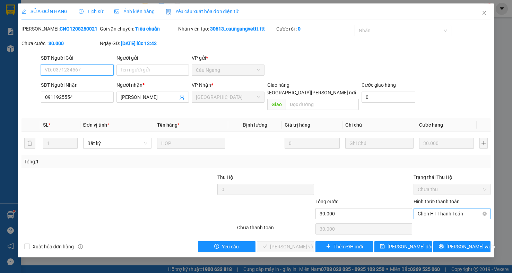
drag, startPoint x: 452, startPoint y: 207, endPoint x: 452, endPoint y: 213, distance: 6.6
click at [452, 208] on span "Chọn HT Thanh Toán" at bounding box center [452, 213] width 69 height 10
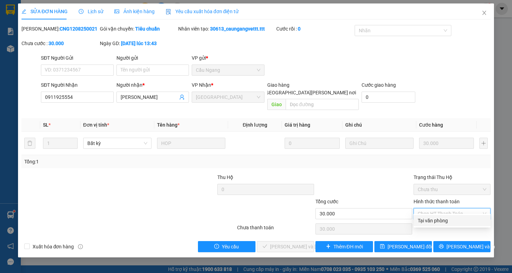
click at [453, 222] on div "Tại văn phòng" at bounding box center [452, 221] width 69 height 8
type input "0"
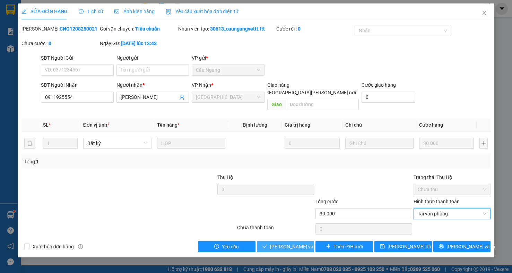
click at [296, 243] on span "[PERSON_NAME] và Giao hàng" at bounding box center [317, 247] width 94 height 8
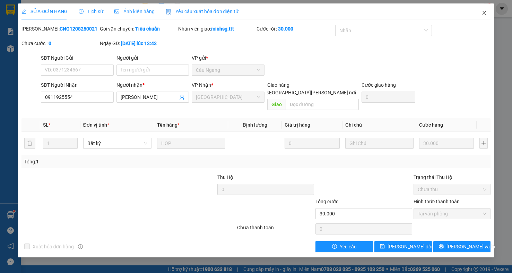
click at [479, 11] on span "Close" at bounding box center [484, 12] width 19 height 19
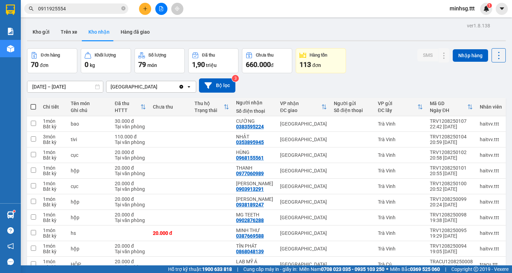
click at [102, 11] on input "0911925554" at bounding box center [79, 9] width 82 height 8
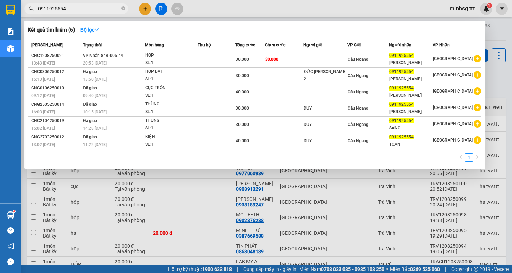
click at [102, 11] on input "0911925554" at bounding box center [79, 9] width 82 height 8
click at [364, 235] on div at bounding box center [256, 136] width 512 height 273
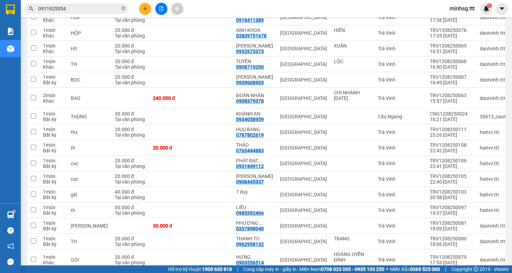
scroll to position [312, 0]
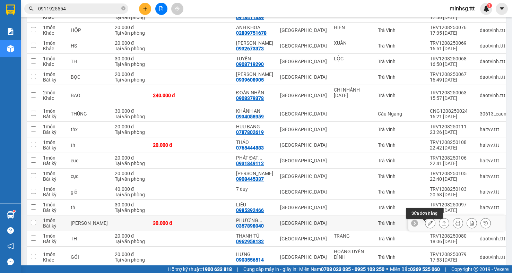
click at [428, 225] on icon at bounding box center [430, 223] width 5 height 5
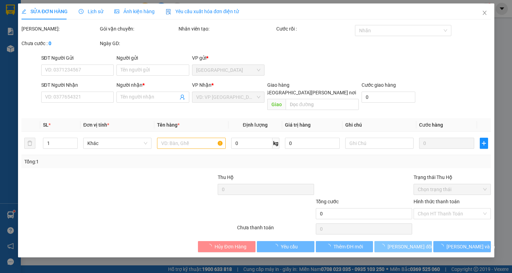
type input "0357898040"
type input "[PERSON_NAME]"
type input "30.000"
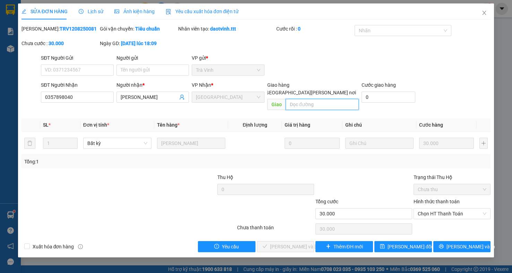
click at [302, 99] on input "text" at bounding box center [322, 104] width 73 height 11
type input "k"
click at [485, 12] on icon "close" at bounding box center [485, 13] width 6 height 6
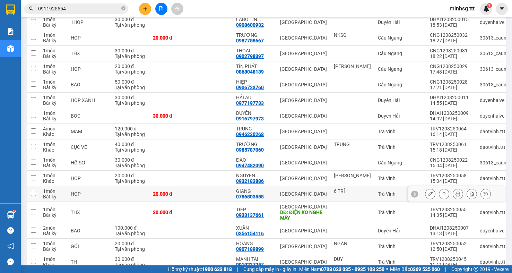
scroll to position [797, 0]
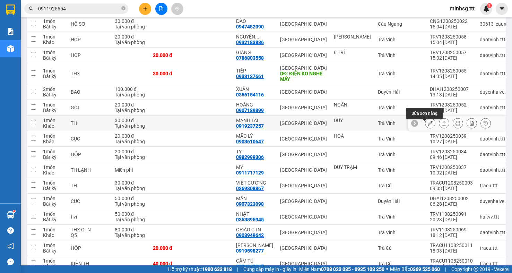
click at [428, 125] on icon at bounding box center [430, 123] width 5 height 5
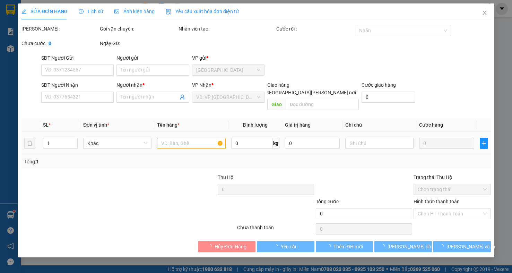
type input "DUY"
type input "0919237257"
type input "MẠNH TÀI"
type input "30.000"
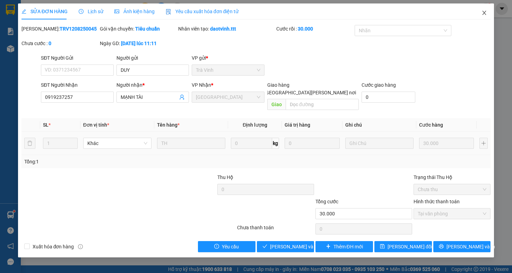
click at [487, 12] on icon "close" at bounding box center [485, 13] width 6 height 6
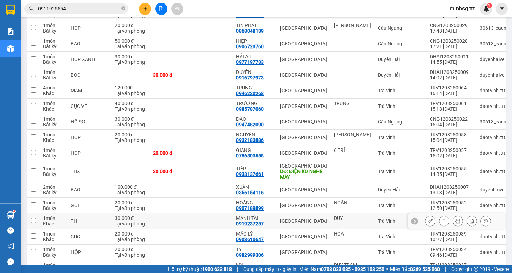
scroll to position [728, 0]
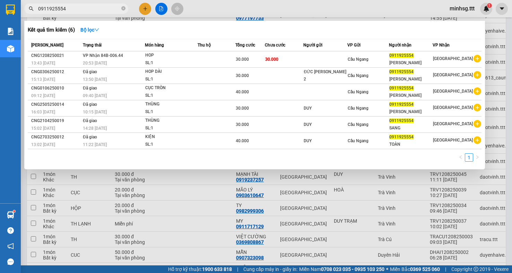
click at [79, 10] on input "0911925554" at bounding box center [79, 9] width 82 height 8
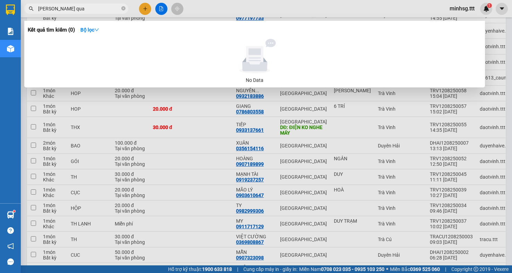
type input "nguyên qua"
click at [228, 112] on div at bounding box center [256, 136] width 512 height 273
drag, startPoint x: 95, startPoint y: 10, endPoint x: -43, endPoint y: 14, distance: 137.7
click at [0, 14] on html "Kết quả tìm kiếm ( 0 ) Bộ lọc No Data nguyên qua minhsg.ttt 1 Báo cáo Mẫu 1: Bá…" at bounding box center [256, 136] width 512 height 273
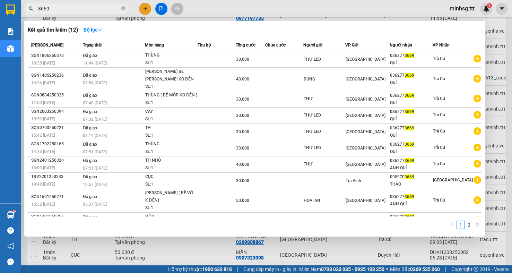
drag, startPoint x: -43, startPoint y: 10, endPoint x: -43, endPoint y: 6, distance: 4.2
click at [0, 6] on html "Kết quả tìm kiếm ( 12 ) Bộ lọc Mã ĐH Trạng thái Món hàng Thu hộ Tổng cước Chưa …" at bounding box center [256, 136] width 512 height 273
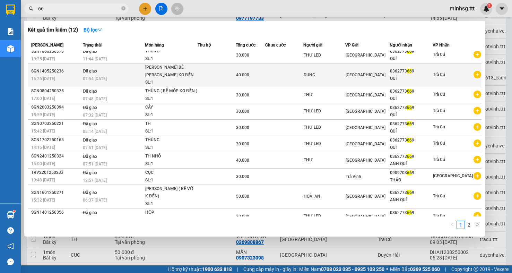
scroll to position [5, 0]
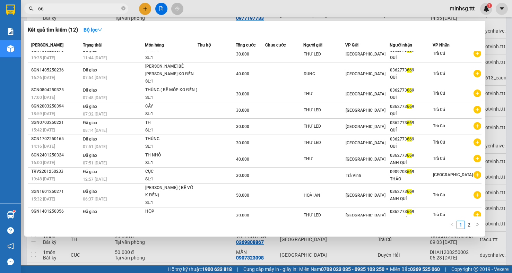
type input "66"
click at [232, 254] on div at bounding box center [256, 136] width 512 height 273
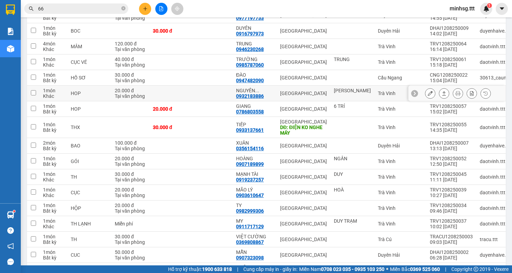
click at [282, 96] on div "[GEOGRAPHIC_DATA]" at bounding box center [303, 93] width 47 height 6
checkbox input "true"
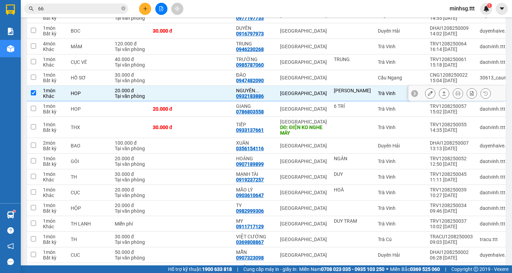
click at [428, 96] on icon at bounding box center [430, 93] width 5 height 5
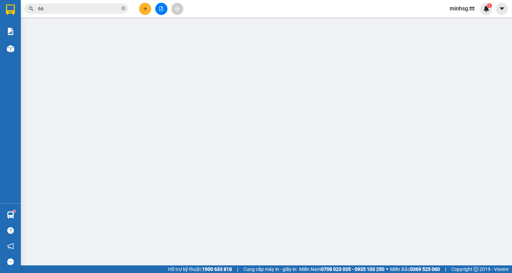
type input "[PERSON_NAME]"
type input "0932183886"
type input "NGUYÊN QUANG"
type input "20.000"
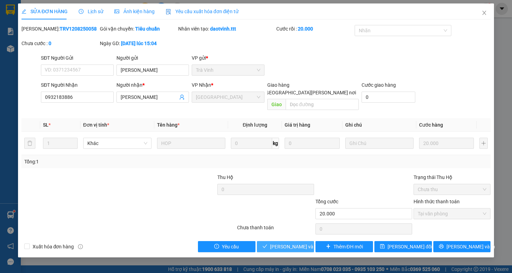
click at [299, 243] on span "[PERSON_NAME] và Giao hàng" at bounding box center [317, 247] width 94 height 8
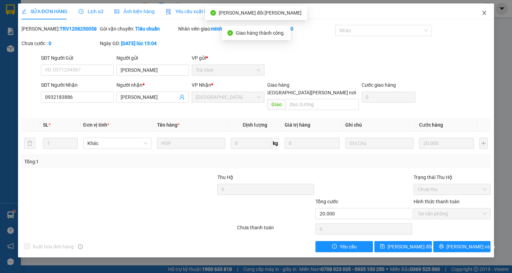
click at [494, 8] on span "Close" at bounding box center [484, 12] width 19 height 19
click at [483, 12] on div "1" at bounding box center [486, 9] width 12 height 12
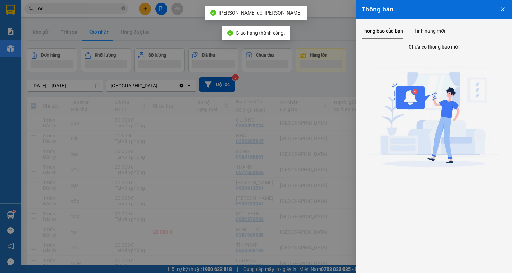
click at [266, 166] on div at bounding box center [256, 136] width 512 height 273
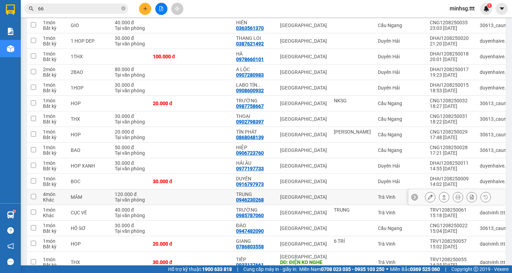
scroll to position [589, 0]
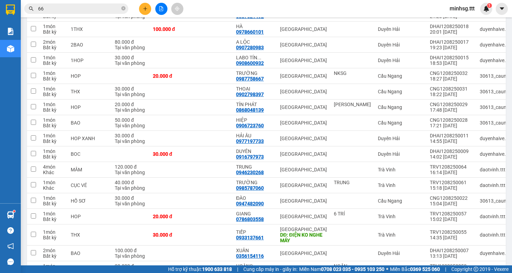
click at [105, 11] on input "66" at bounding box center [79, 9] width 82 height 8
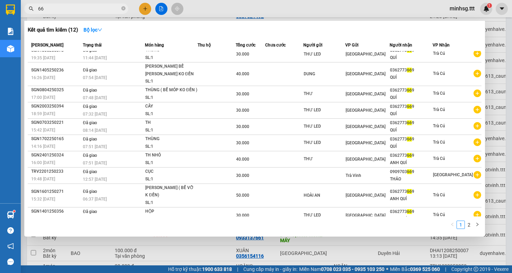
click at [105, 11] on input "66" at bounding box center [79, 9] width 82 height 8
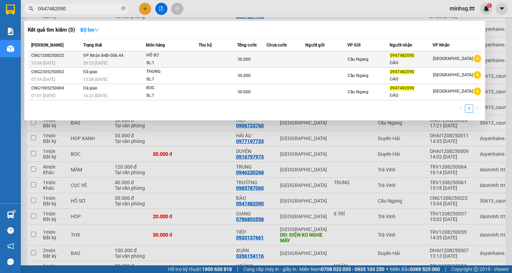
type input "0947482090"
click at [248, 54] on td "30.000" at bounding box center [251, 59] width 29 height 16
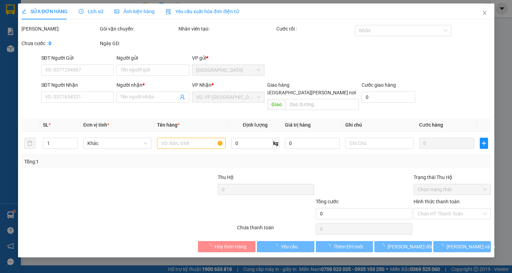
type input "0947482090"
type input "ĐÀO"
type input "30.000"
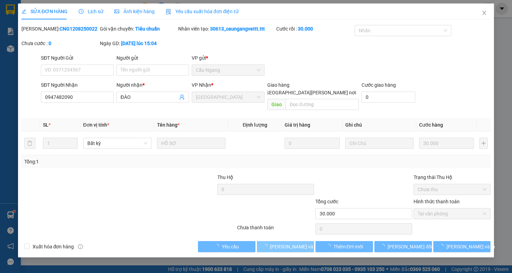
click at [285, 243] on span "[PERSON_NAME] và Giao hàng" at bounding box center [317, 247] width 94 height 8
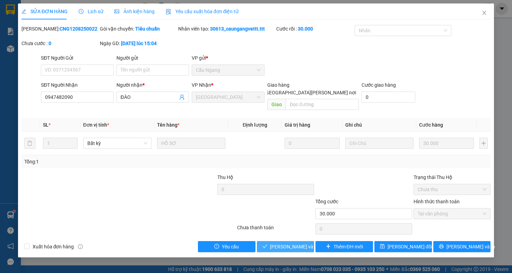
click at [286, 243] on span "[PERSON_NAME] và Giao hàng" at bounding box center [317, 247] width 94 height 8
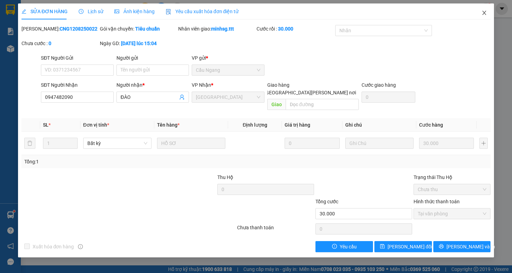
click at [486, 9] on span "Close" at bounding box center [484, 12] width 19 height 19
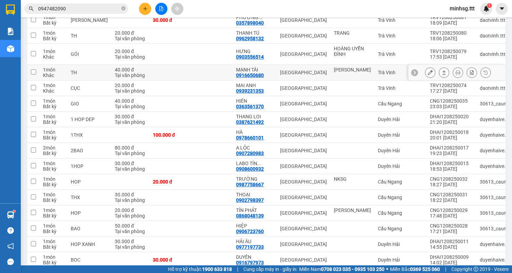
scroll to position [485, 0]
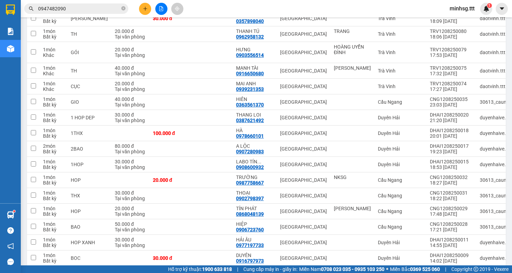
drag, startPoint x: 99, startPoint y: 3, endPoint x: 99, endPoint y: 7, distance: 3.5
click at [99, 6] on div "Kết quả tìm kiếm ( 3 ) Bộ lọc Mã ĐH Trạng thái Món hàng Thu hộ Tổng cước Chưa c…" at bounding box center [67, 9] width 135 height 12
click at [99, 7] on input "0947482090" at bounding box center [79, 9] width 82 height 8
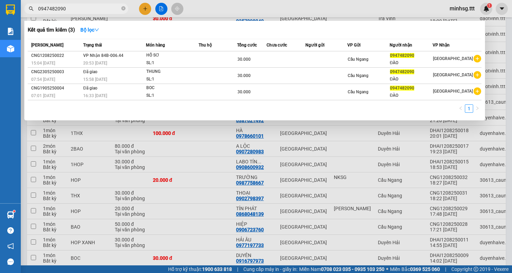
click at [99, 7] on input "0947482090" at bounding box center [79, 9] width 82 height 8
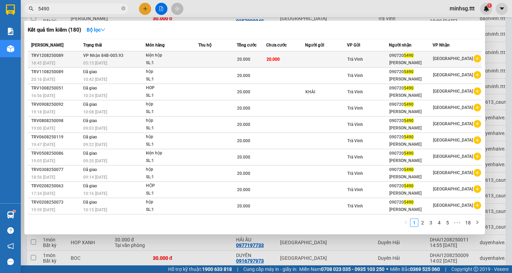
type input "5490"
click at [412, 59] on div "090720 5490" at bounding box center [410, 55] width 43 height 7
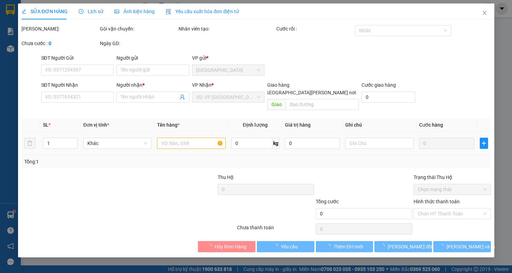
type input "0907205490"
type input "LABO BẢO KHANG"
type input "20.000"
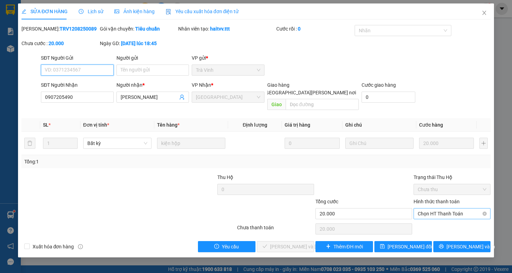
drag, startPoint x: 458, startPoint y: 205, endPoint x: 452, endPoint y: 211, distance: 8.9
click at [457, 208] on span "Chọn HT Thanh Toán" at bounding box center [452, 213] width 69 height 10
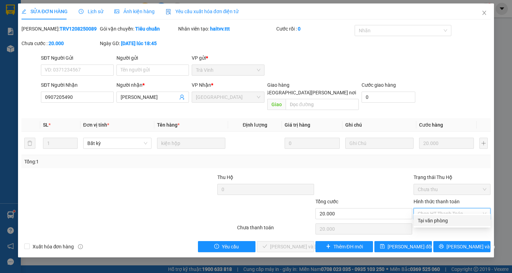
drag, startPoint x: 451, startPoint y: 213, endPoint x: 445, endPoint y: 222, distance: 10.6
click at [448, 220] on div "Total Paid Fee 0 Total UnPaid Fee 20.000 Cash Collection Total Fee Mã ĐH: TRV12…" at bounding box center [255, 138] width 469 height 227
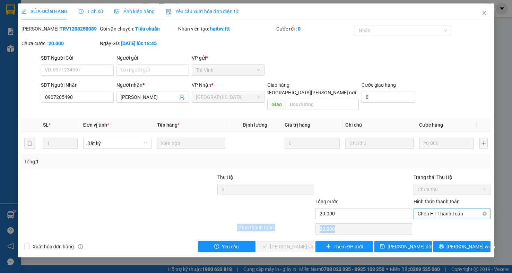
click at [431, 211] on span "Chọn HT Thanh Toán" at bounding box center [452, 213] width 69 height 10
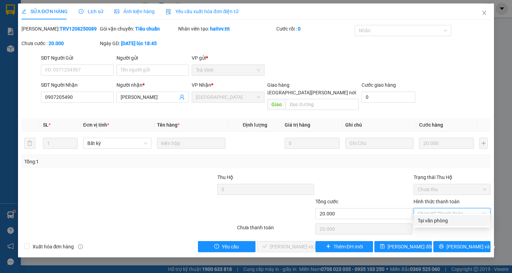
click at [429, 222] on div "Tại văn phòng" at bounding box center [452, 220] width 77 height 11
type input "0"
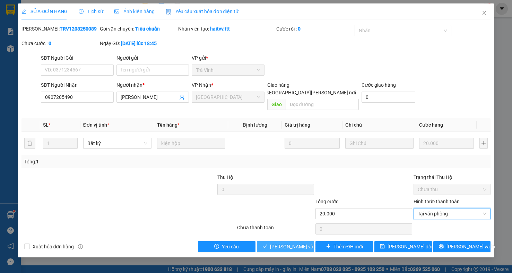
click at [290, 243] on span "[PERSON_NAME] và Giao hàng" at bounding box center [317, 247] width 94 height 8
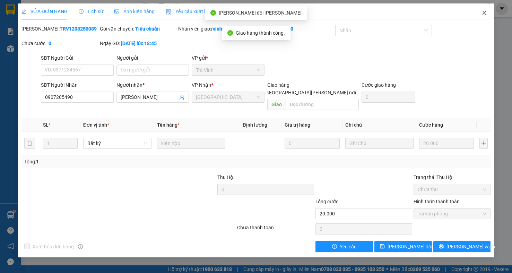
click at [483, 13] on icon "close" at bounding box center [485, 13] width 6 height 6
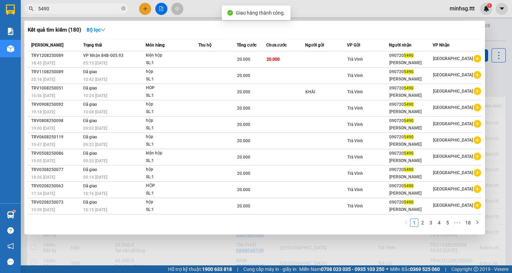
click at [74, 8] on input "5490" at bounding box center [79, 9] width 82 height 8
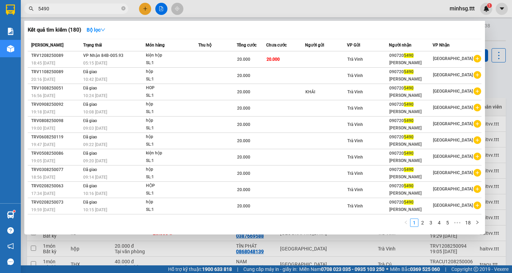
click at [74, 8] on input "5490" at bounding box center [79, 9] width 82 height 8
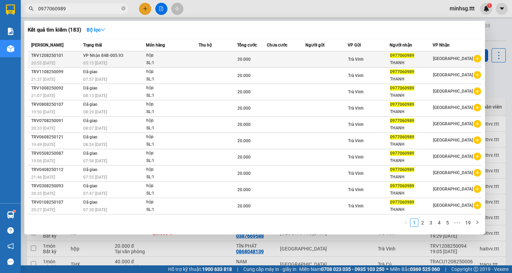
type input "0977060989"
click at [247, 63] on td "20.000" at bounding box center [251, 59] width 29 height 16
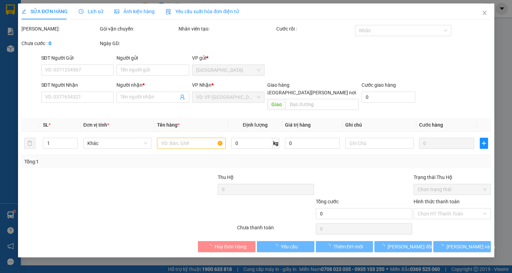
type input "0977060989"
type input "THANH"
type input "20.000"
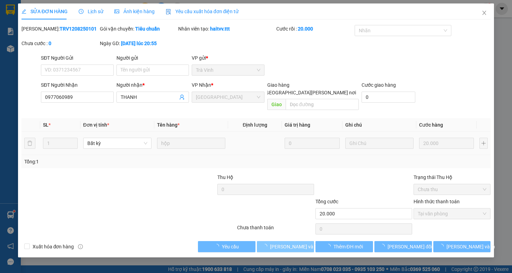
click at [302, 243] on span "[PERSON_NAME] và Giao hàng" at bounding box center [317, 247] width 94 height 8
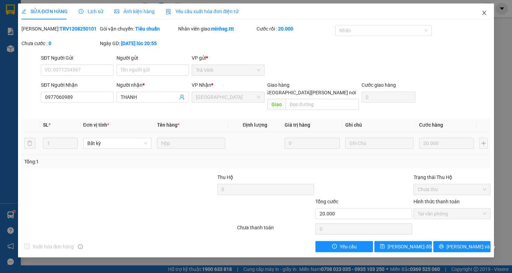
click at [484, 10] on span "Close" at bounding box center [484, 12] width 19 height 19
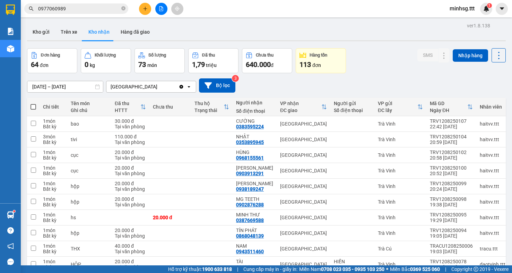
click at [100, 9] on input "0977060989" at bounding box center [79, 9] width 82 height 8
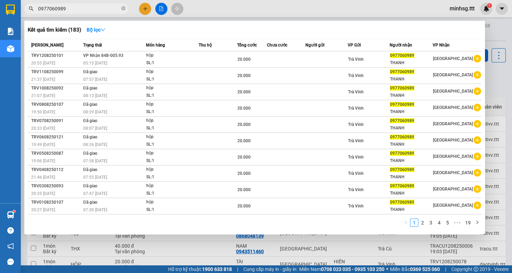
click at [100, 9] on input "0977060989" at bounding box center [79, 9] width 82 height 8
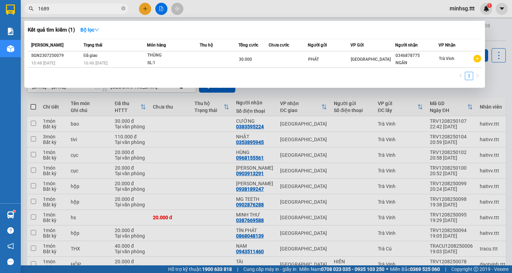
type input "1689"
drag, startPoint x: 77, startPoint y: 5, endPoint x: -43, endPoint y: -32, distance: 124.8
click at [0, 0] on html "Kết quả tìm kiếm ( 1 ) Bộ lọc Mã ĐH Trạng thái Món hàng Thu hộ Tổng cước Chưa c…" at bounding box center [256, 136] width 512 height 273
click at [276, 156] on div at bounding box center [256, 136] width 512 height 273
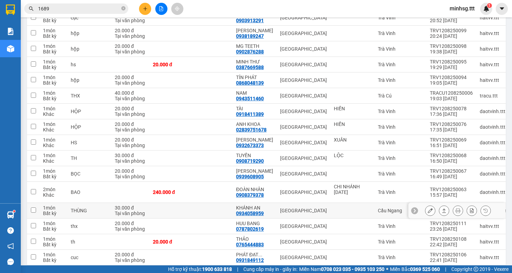
scroll to position [208, 0]
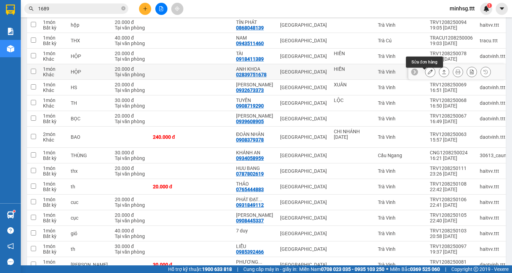
click at [428, 74] on icon at bounding box center [430, 71] width 5 height 5
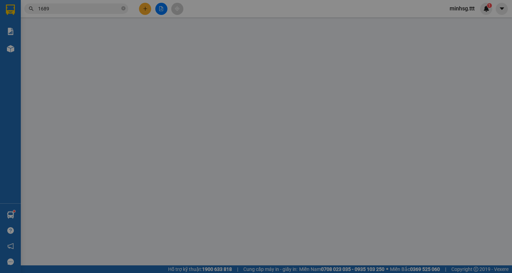
type input "HIỀN"
type input "02839751678"
type input "ANH KHOA"
type input "20.000"
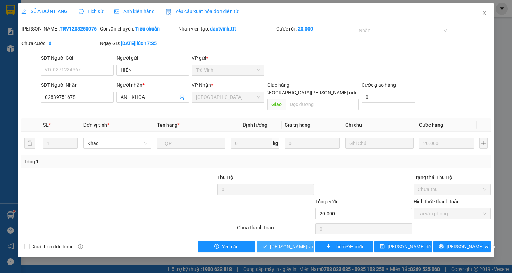
click at [284, 243] on span "[PERSON_NAME] và Giao hàng" at bounding box center [317, 247] width 94 height 8
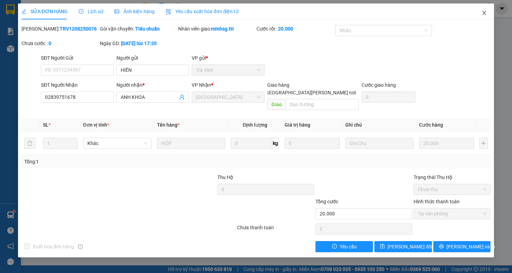
click at [483, 11] on icon "close" at bounding box center [485, 13] width 6 height 6
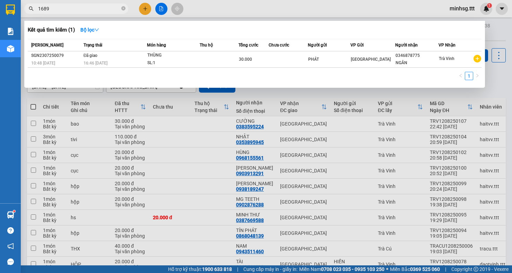
click at [90, 8] on input "1689" at bounding box center [79, 9] width 82 height 8
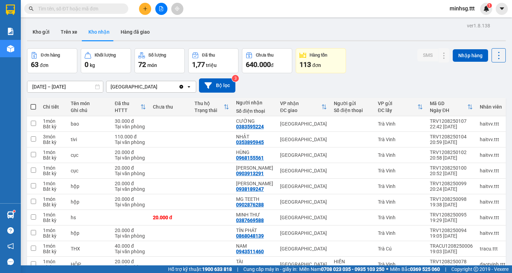
click at [90, 8] on input "text" at bounding box center [79, 9] width 82 height 8
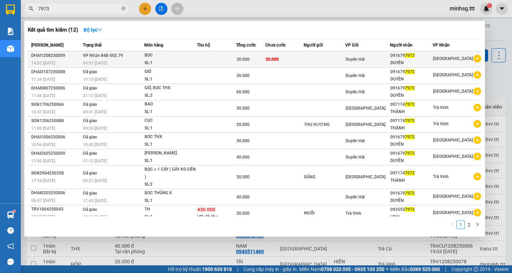
type input "7973"
click at [358, 64] on td "Duyên Hải" at bounding box center [367, 59] width 45 height 16
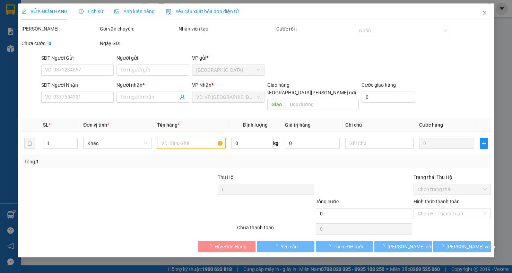
type input "0916797973"
type input "DUYÊN"
type input "30.000"
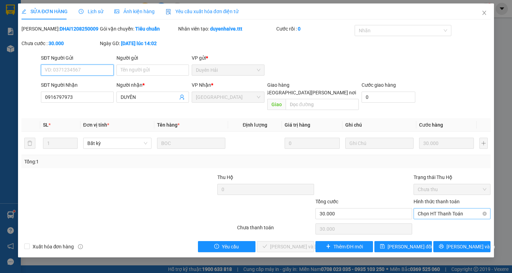
click at [460, 208] on span "Chọn HT Thanh Toán" at bounding box center [452, 213] width 69 height 10
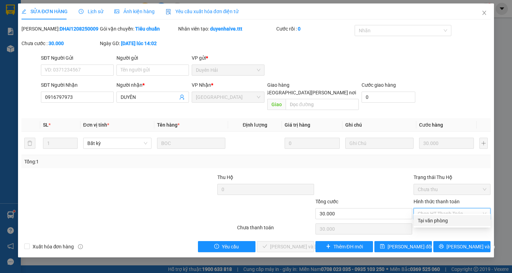
click at [449, 221] on div "Tại văn phòng" at bounding box center [452, 221] width 69 height 8
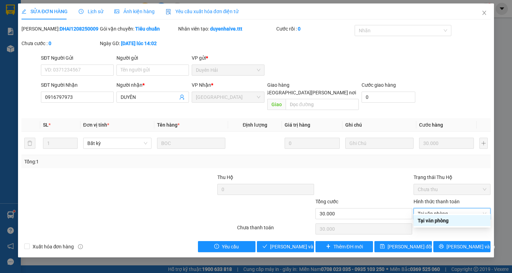
type input "0"
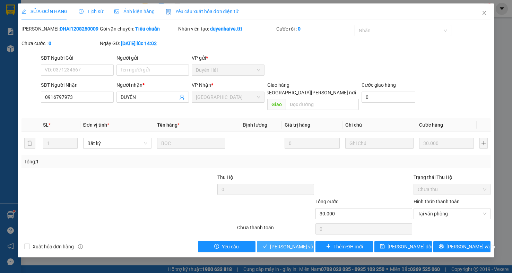
click at [280, 243] on span "[PERSON_NAME] và Giao hàng" at bounding box center [317, 247] width 94 height 8
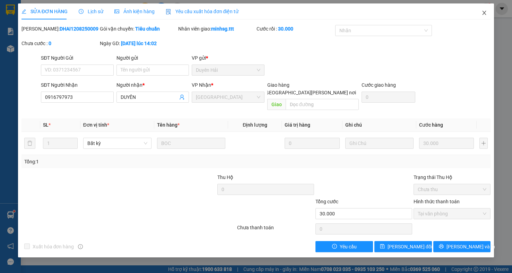
click at [490, 16] on span "Close" at bounding box center [484, 12] width 19 height 19
click at [485, 10] on img at bounding box center [486, 9] width 6 height 6
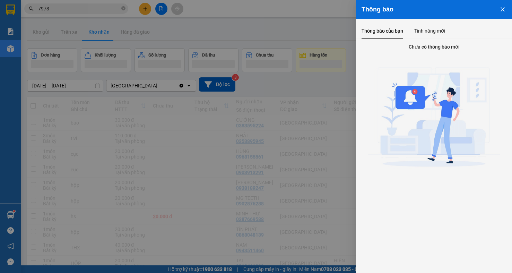
click at [80, 9] on div at bounding box center [256, 136] width 512 height 273
click at [80, 9] on div "Thông báo Thông báo của bạn Tính năng mới Chưa có thông báo mới" at bounding box center [256, 136] width 512 height 273
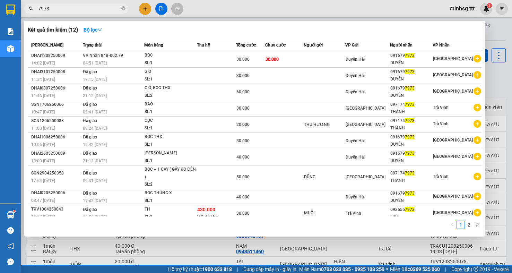
click at [75, 10] on input "7973" at bounding box center [79, 9] width 82 height 8
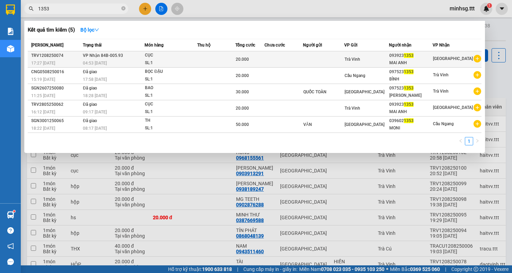
type input "1353"
click at [272, 67] on td at bounding box center [284, 59] width 38 height 16
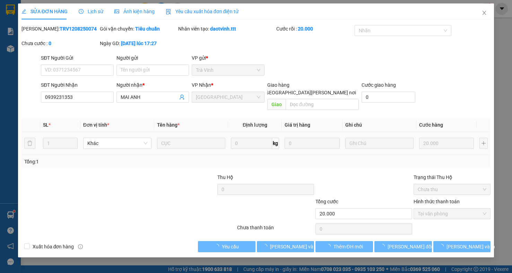
type input "0939231353"
type input "MAI ANH"
type input "20.000"
click at [295, 243] on span "[PERSON_NAME] và Giao hàng" at bounding box center [317, 247] width 94 height 8
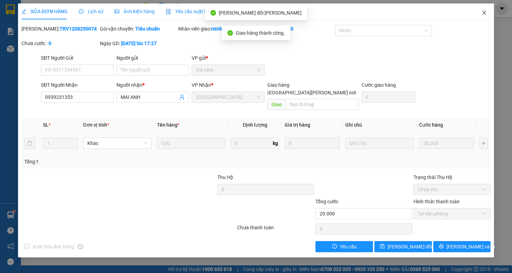
click at [485, 14] on icon "close" at bounding box center [485, 13] width 4 height 4
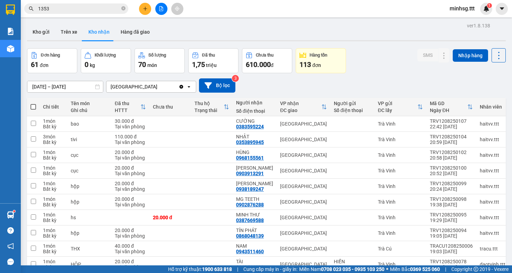
click at [62, 9] on input "1353" at bounding box center [79, 9] width 82 height 8
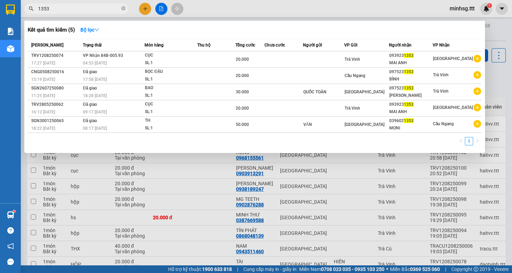
click at [62, 9] on input "1353" at bounding box center [79, 9] width 82 height 8
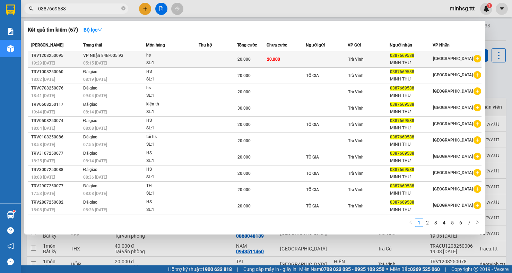
type input "0387669588"
click at [368, 58] on div "Trà Vinh" at bounding box center [368, 59] width 41 height 8
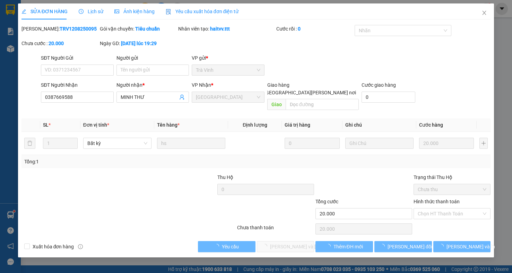
type input "0387669588"
type input "MINH THƯ"
type input "20.000"
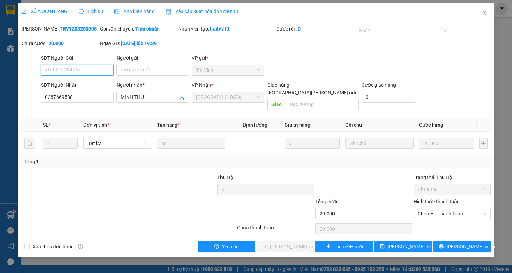
drag, startPoint x: 459, startPoint y: 207, endPoint x: 454, endPoint y: 215, distance: 8.9
click at [458, 212] on div "Hình thức thanh toán Chọn HT Thanh Toán" at bounding box center [452, 210] width 77 height 24
drag, startPoint x: 451, startPoint y: 220, endPoint x: 393, endPoint y: 233, distance: 59.5
click at [444, 224] on div "Chọn HT Thanh Toán" at bounding box center [452, 229] width 78 height 14
click at [446, 208] on span "Chọn HT Thanh Toán" at bounding box center [452, 213] width 69 height 10
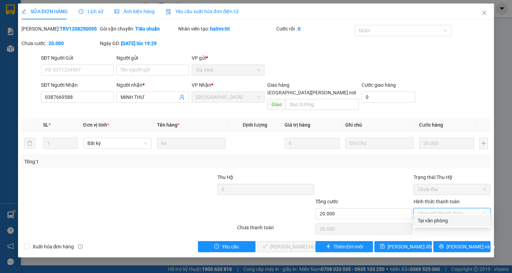
drag, startPoint x: 422, startPoint y: 222, endPoint x: 384, endPoint y: 230, distance: 38.1
click at [420, 223] on div "Tại văn phòng" at bounding box center [452, 221] width 69 height 8
type input "0"
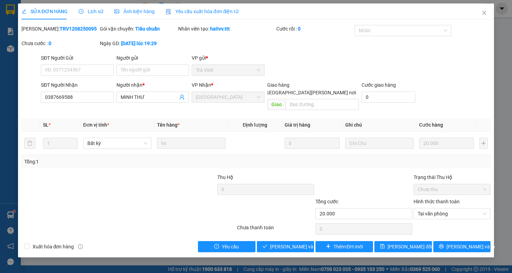
click at [285, 245] on div "SỬA ĐƠN HÀNG Lịch sử Ảnh kiện hàng Yêu cầu xuất hóa đơn điện tử Total Paid Fee …" at bounding box center [256, 130] width 476 height 254
click at [288, 243] on span "[PERSON_NAME] và Giao hàng" at bounding box center [317, 247] width 94 height 8
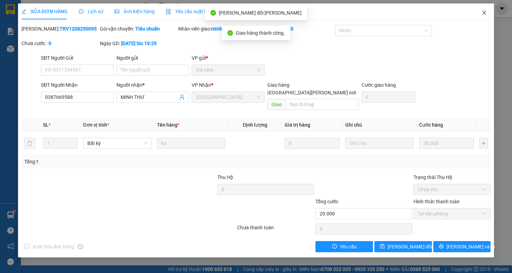
drag, startPoint x: 487, startPoint y: 12, endPoint x: 137, endPoint y: 12, distance: 349.5
click at [451, 12] on div "SỬA ĐƠN HÀNG Lịch sử Ảnh kiện hàng Yêu cầu xuất hóa đơn điện tử Total Paid Fee …" at bounding box center [256, 130] width 476 height 254
click at [483, 13] on icon "close" at bounding box center [485, 13] width 6 height 6
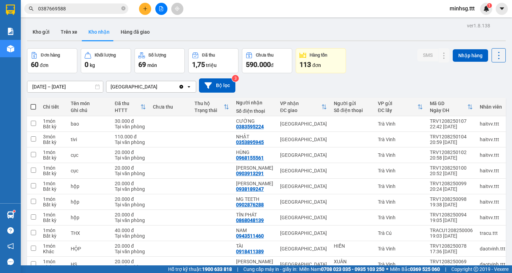
click at [68, 11] on input "0387669588" at bounding box center [79, 9] width 82 height 8
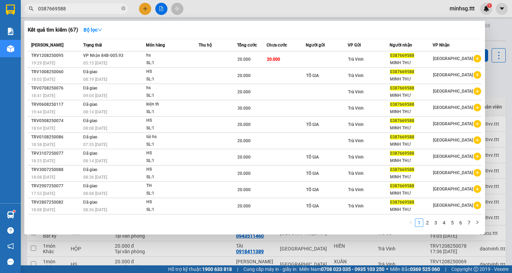
click at [68, 11] on input "0387669588" at bounding box center [79, 9] width 82 height 8
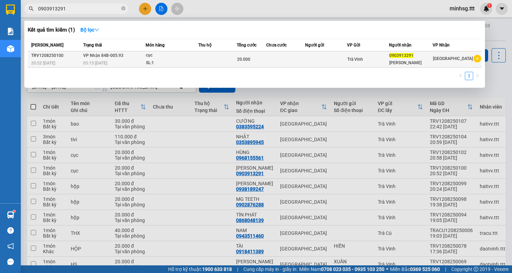
type input "0903913291"
click at [232, 52] on td at bounding box center [217, 59] width 38 height 16
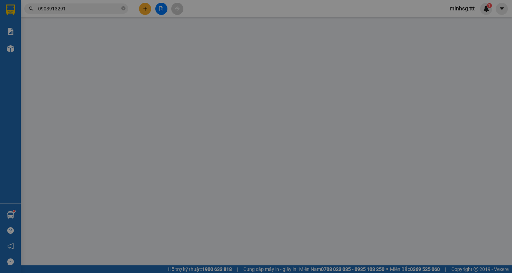
type input "0903913291"
type input "LÂM THÚY"
type input "20.000"
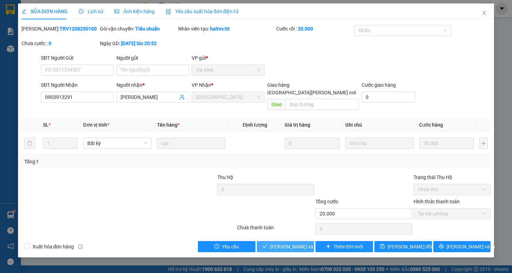
drag, startPoint x: 292, startPoint y: 240, endPoint x: 291, endPoint y: 233, distance: 7.4
click at [292, 243] on span "[PERSON_NAME] và Giao hàng" at bounding box center [317, 247] width 94 height 8
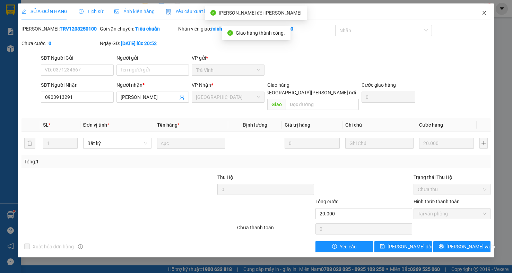
click at [486, 17] on span "Close" at bounding box center [484, 12] width 19 height 19
click at [487, 10] on img at bounding box center [486, 9] width 6 height 6
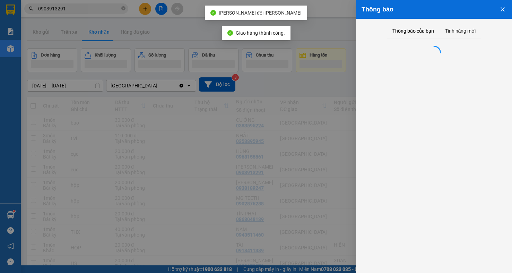
click at [92, 8] on div at bounding box center [256, 136] width 512 height 273
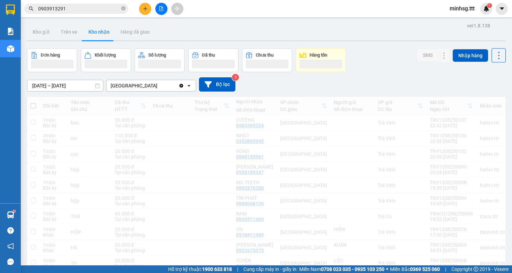
click at [92, 8] on input "0903913291" at bounding box center [79, 9] width 82 height 8
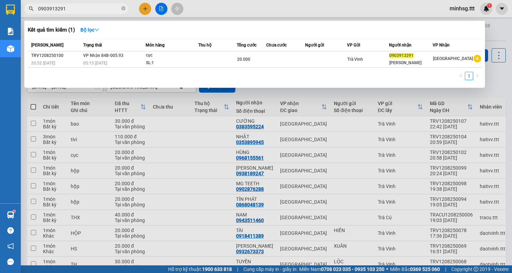
click at [92, 8] on input "0903913291" at bounding box center [79, 9] width 82 height 8
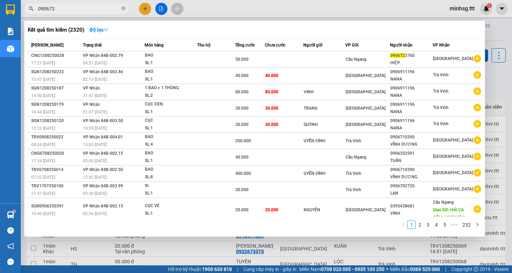
type input "0906723"
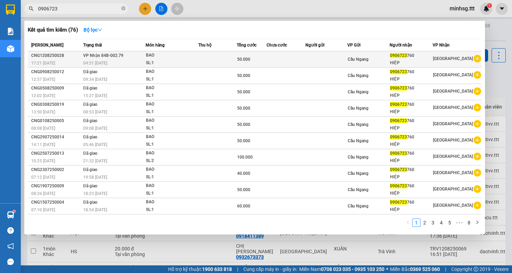
type input "0906723"
click at [337, 63] on td at bounding box center [326, 59] width 42 height 16
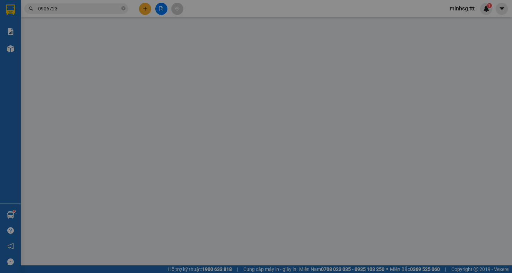
type input "0906723760"
type input "HIỆP"
type input "50.000"
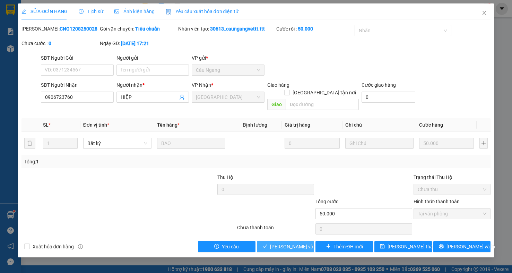
click at [287, 243] on span "[PERSON_NAME] và Giao hàng" at bounding box center [303, 247] width 67 height 8
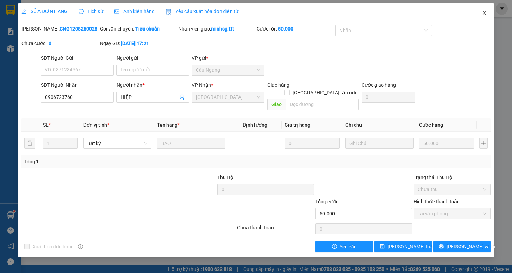
click at [487, 18] on span "Close" at bounding box center [484, 12] width 19 height 19
click at [481, 16] on div "Kết quả tìm kiếm ( 76 ) Bộ lọc Mã ĐH Trạng thái Món hàng Thu hộ Tổng cước Chưa …" at bounding box center [256, 8] width 512 height 17
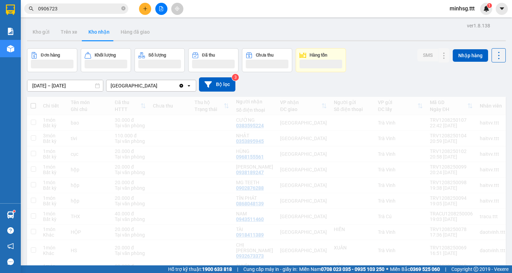
click at [62, 8] on span "0906723" at bounding box center [76, 8] width 104 height 10
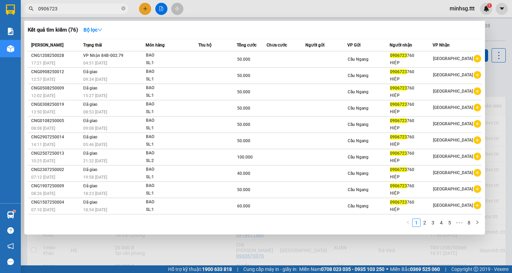
click at [61, 8] on input "0906723" at bounding box center [79, 9] width 82 height 8
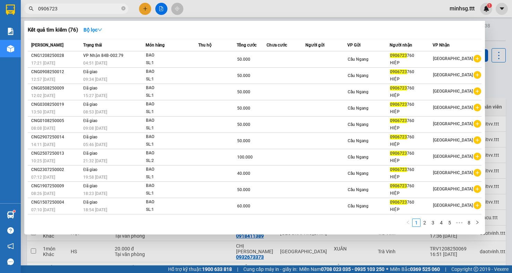
click at [56, 9] on input "0906723" at bounding box center [79, 9] width 82 height 8
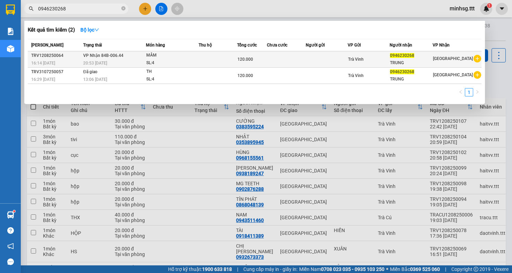
type input "0946230268"
click at [419, 66] on div "TRUNG" at bounding box center [411, 62] width 43 height 7
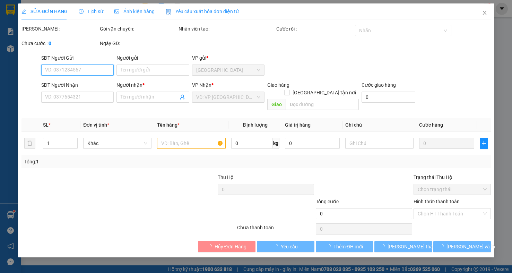
type input "0946230268"
type input "TRUNG"
type input "120.000"
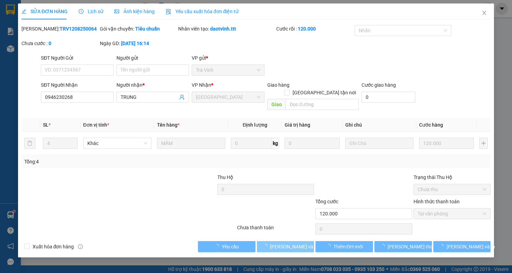
click at [297, 243] on span "[PERSON_NAME] và Giao hàng" at bounding box center [303, 247] width 67 height 8
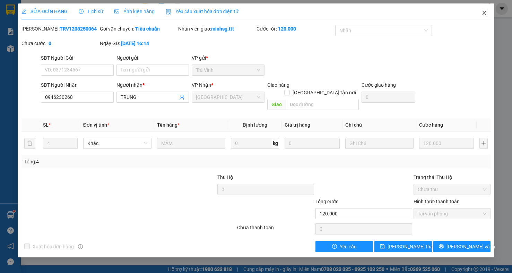
click at [486, 11] on icon "close" at bounding box center [485, 13] width 6 height 6
click at [484, 13] on div "1" at bounding box center [486, 9] width 12 height 12
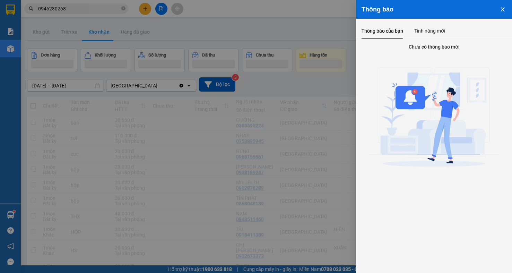
click at [107, 14] on div at bounding box center [256, 136] width 512 height 273
click at [126, 7] on div "Thông báo Thông báo của bạn Tính năng mới Chưa có thông báo mới" at bounding box center [256, 136] width 512 height 273
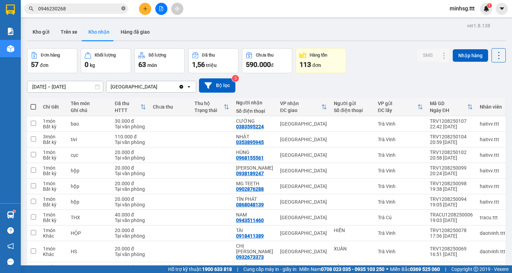
click at [121, 7] on icon "close-circle" at bounding box center [123, 8] width 4 height 4
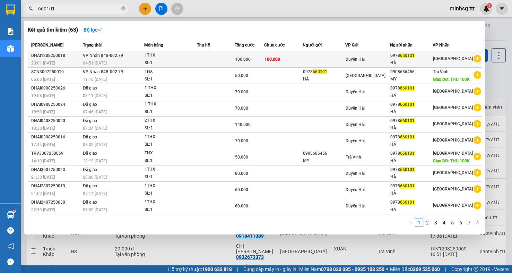
type input "660101"
click at [361, 53] on td "Duyên Hải" at bounding box center [367, 59] width 44 height 16
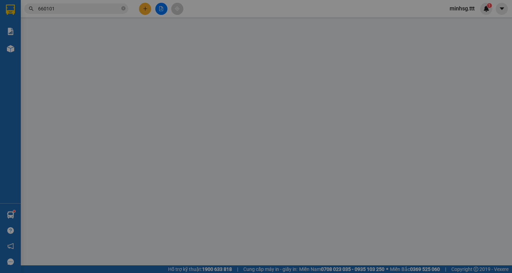
type input "0978660101"
type input "HÀ"
type input "100.000"
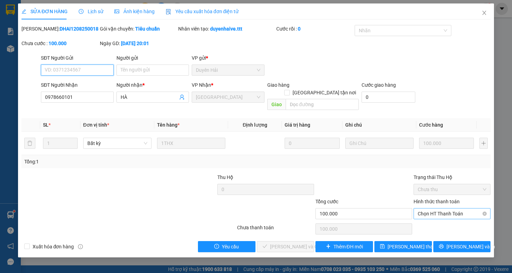
click at [434, 209] on span "Chọn HT Thanh Toán" at bounding box center [452, 213] width 69 height 10
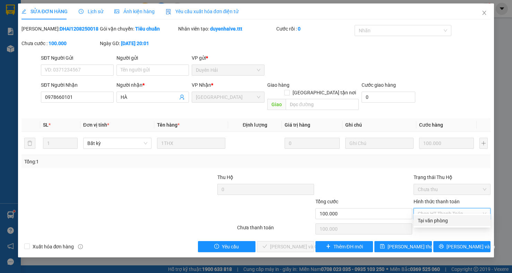
click at [426, 220] on div "Tại văn phòng" at bounding box center [452, 221] width 69 height 8
type input "0"
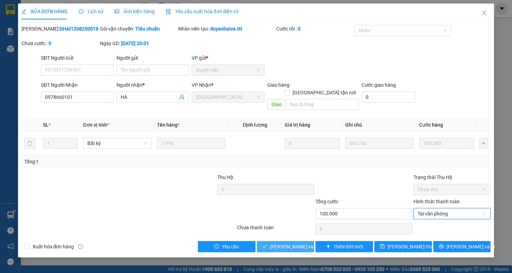
click at [279, 243] on span "[PERSON_NAME] và Giao hàng" at bounding box center [303, 247] width 67 height 8
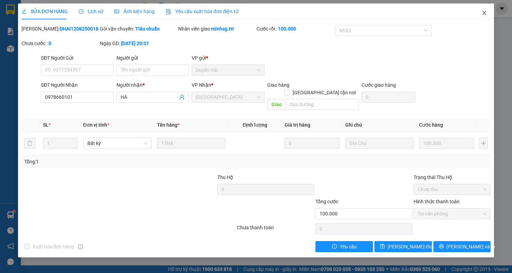
click at [483, 17] on span "Close" at bounding box center [484, 12] width 19 height 19
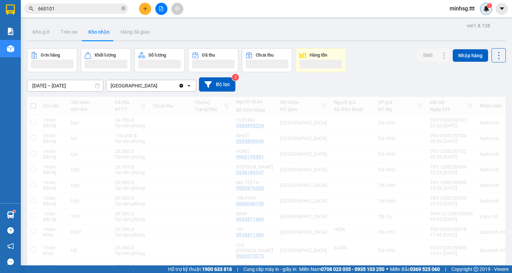
click at [491, 11] on div "1" at bounding box center [486, 9] width 12 height 12
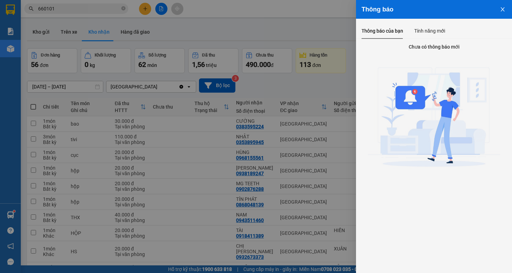
drag, startPoint x: 203, startPoint y: 14, endPoint x: 146, endPoint y: 16, distance: 56.6
click at [202, 14] on div at bounding box center [256, 136] width 512 height 273
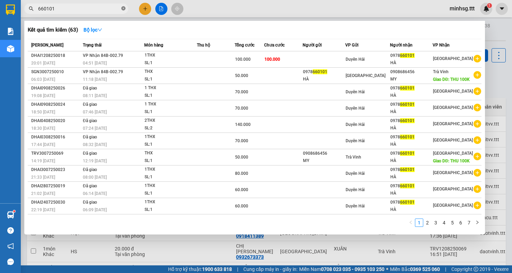
click at [123, 9] on icon "close-circle" at bounding box center [123, 8] width 4 height 4
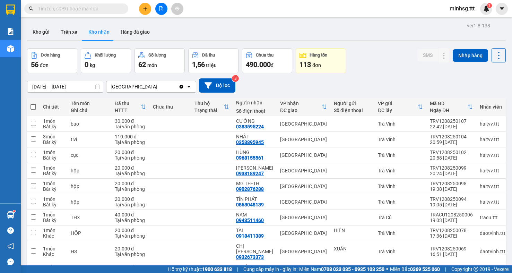
click at [106, 8] on input "text" at bounding box center [79, 9] width 82 height 8
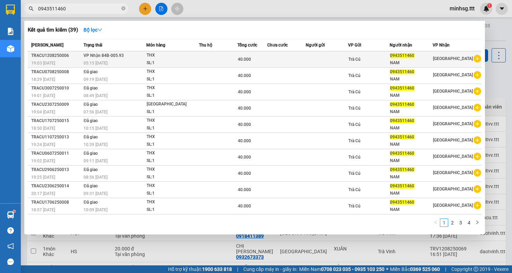
type input "0943511460"
click at [409, 58] on span "0943511460" at bounding box center [402, 55] width 24 height 5
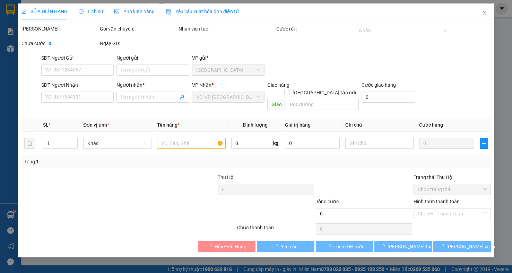
type input "0943511460"
type input "NAM"
type input "40.000"
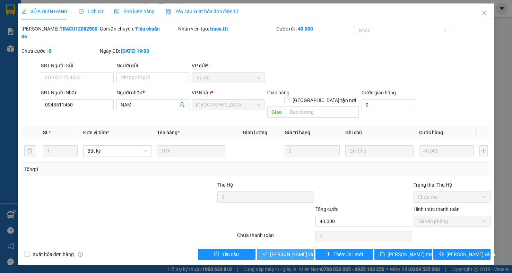
click at [285, 250] on span "[PERSON_NAME] và Giao hàng" at bounding box center [303, 254] width 67 height 8
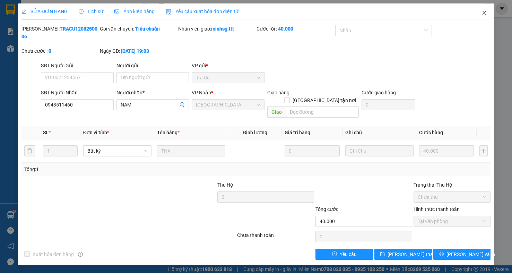
click at [483, 15] on icon "close" at bounding box center [485, 13] width 6 height 6
click at [485, 13] on div "1" at bounding box center [486, 9] width 12 height 12
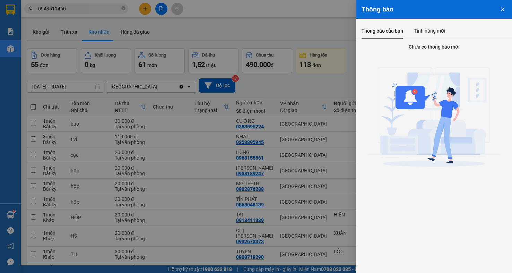
click at [288, 49] on div at bounding box center [256, 136] width 512 height 273
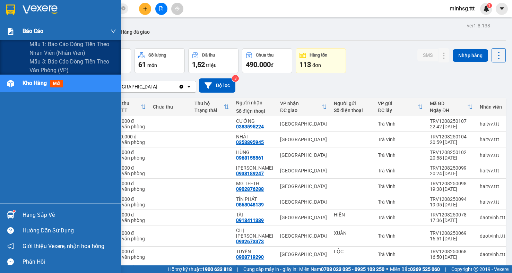
click at [15, 34] on div at bounding box center [11, 31] width 12 height 12
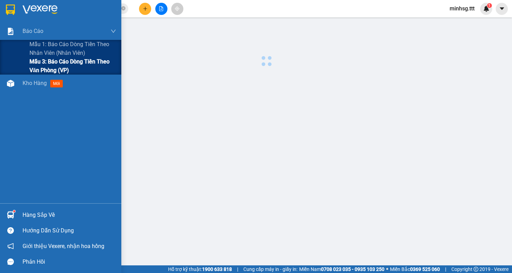
click at [36, 67] on span "Mẫu 3: Báo cáo dòng tiền theo văn phòng (VP)" at bounding box center [72, 65] width 87 height 17
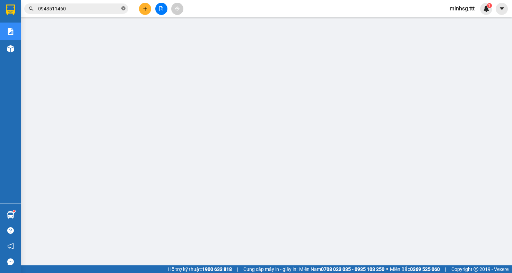
click at [123, 6] on span at bounding box center [123, 9] width 4 height 7
click at [104, 13] on span at bounding box center [76, 8] width 104 height 10
click at [100, 11] on input "text" at bounding box center [79, 9] width 82 height 8
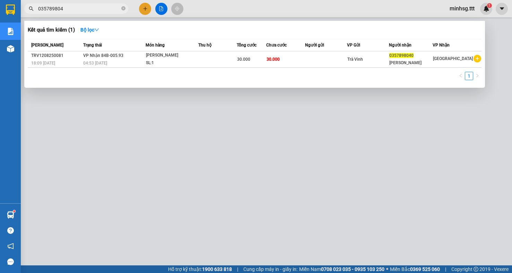
type input "0357898040"
click at [123, 8] on icon "close-circle" at bounding box center [123, 8] width 4 height 4
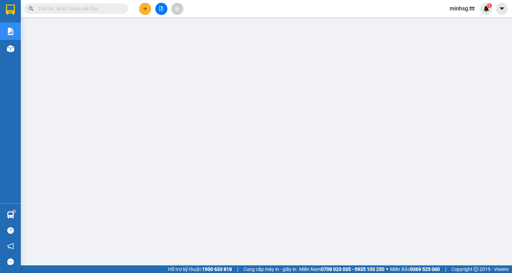
click at [87, 11] on input "text" at bounding box center [79, 9] width 82 height 8
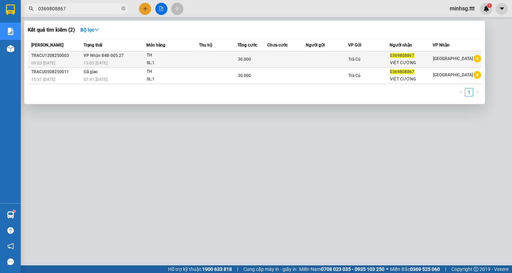
type input "0369808867"
click at [207, 59] on td at bounding box center [218, 59] width 38 height 16
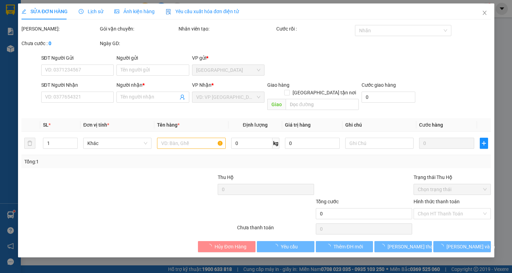
type input "0369808867"
type input "VIỆT CƯỜNG"
type input "30.000"
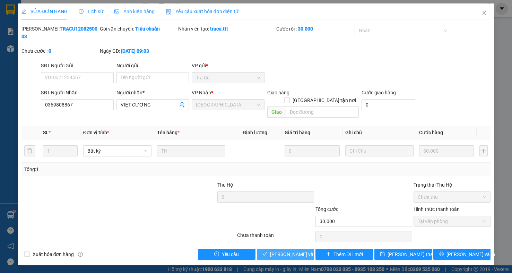
click at [301, 250] on span "[PERSON_NAME] và Giao hàng" at bounding box center [303, 254] width 67 height 8
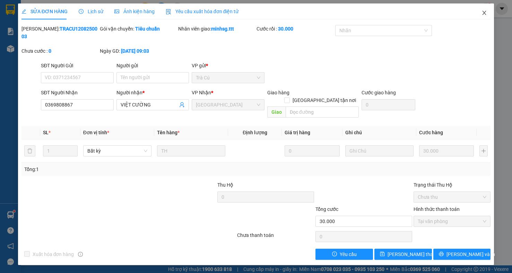
click at [486, 13] on icon "close" at bounding box center [485, 13] width 6 height 6
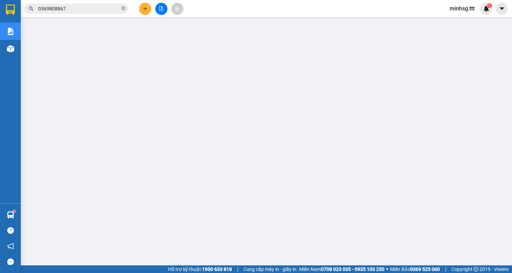
click at [70, 10] on input "0369808867" at bounding box center [79, 9] width 82 height 8
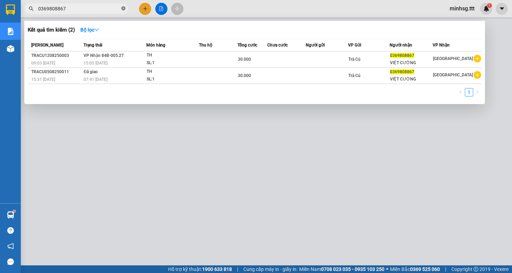
click at [121, 10] on icon "close-circle" at bounding box center [123, 8] width 4 height 4
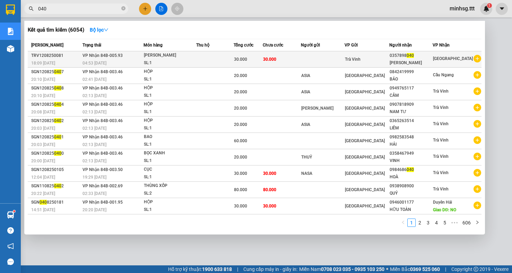
type input "040"
click at [400, 60] on div "[PERSON_NAME]" at bounding box center [411, 62] width 43 height 7
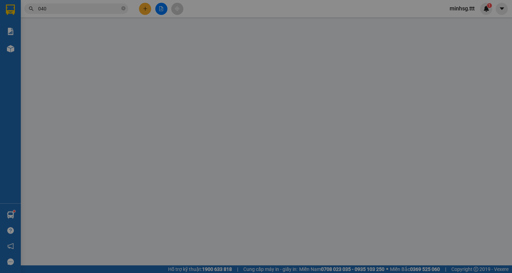
type input "0357898040"
type input "[PERSON_NAME]"
type input "30.000"
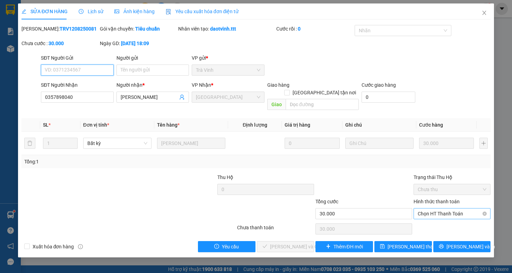
click at [441, 208] on span "Chọn HT Thanh Toán" at bounding box center [452, 213] width 69 height 10
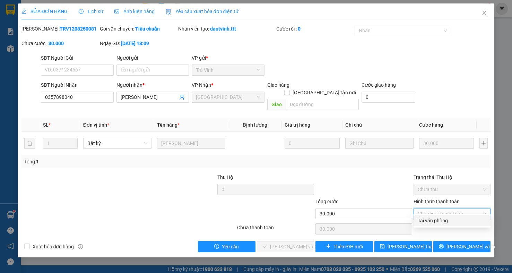
click at [453, 215] on div "Tại văn phòng" at bounding box center [452, 220] width 77 height 11
type input "0"
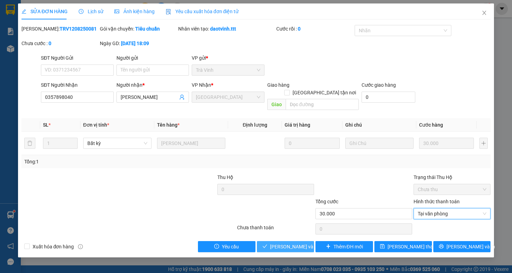
click at [286, 243] on span "[PERSON_NAME] và Giao hàng" at bounding box center [303, 247] width 67 height 8
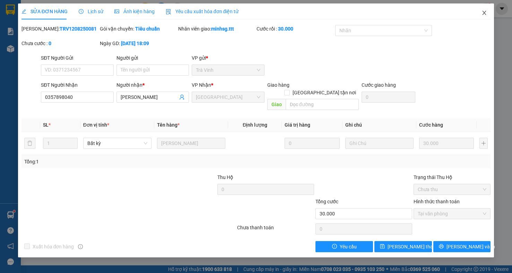
click at [481, 15] on span "Close" at bounding box center [484, 12] width 19 height 19
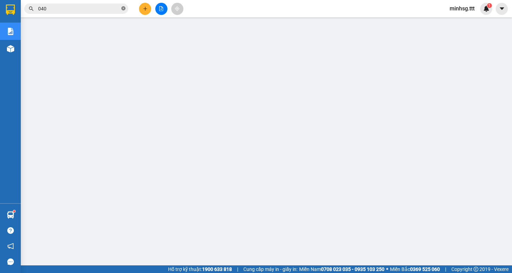
click at [122, 9] on icon "close-circle" at bounding box center [123, 8] width 4 height 4
click at [116, 10] on input "text" at bounding box center [79, 9] width 82 height 8
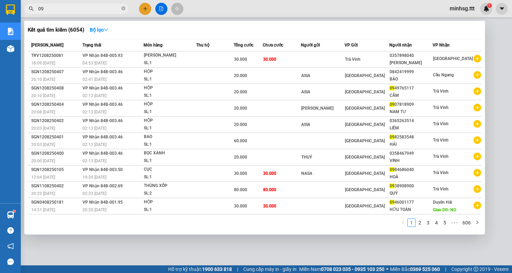
type input "093"
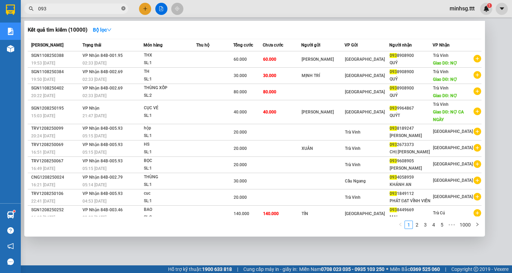
click at [121, 8] on icon "close-circle" at bounding box center [123, 8] width 4 height 4
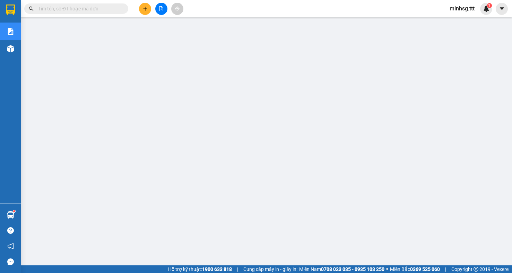
click at [113, 9] on input "text" at bounding box center [79, 9] width 82 height 8
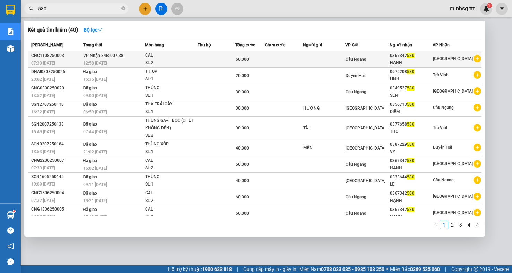
type input "580"
click at [199, 61] on td at bounding box center [217, 59] width 38 height 16
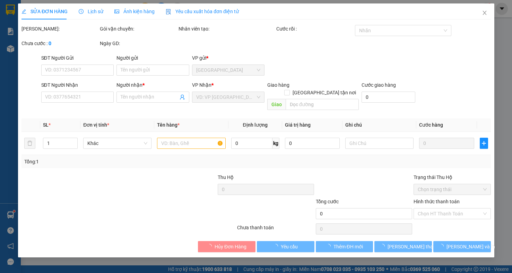
type input "0367342580"
type input "HẠNH"
type input "60.000"
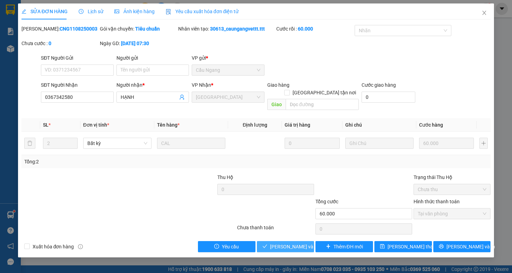
click at [278, 243] on span "[PERSON_NAME] và Giao hàng" at bounding box center [303, 247] width 67 height 8
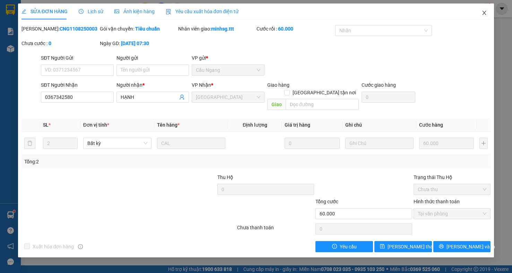
click at [482, 7] on span "Close" at bounding box center [484, 12] width 19 height 19
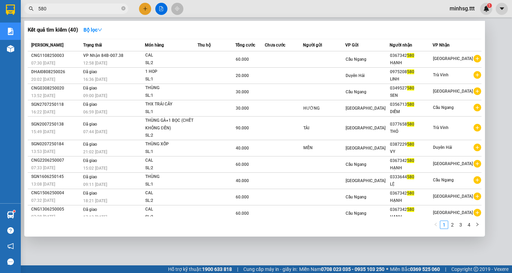
click at [72, 7] on input "580" at bounding box center [79, 9] width 82 height 8
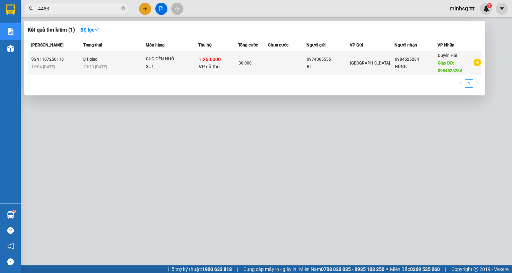
type input "4483"
click at [383, 62] on div "[GEOGRAPHIC_DATA]" at bounding box center [372, 63] width 44 height 8
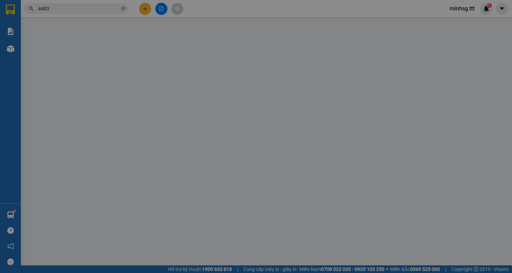
type input "0974005555"
type input "BI"
type input "0984525284"
type input "HÙNG"
type input "0984525284"
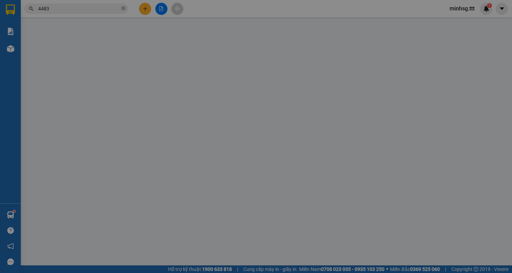
type input "1.260.000"
type input "30.000"
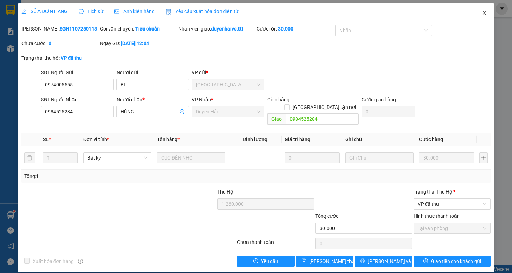
click at [482, 15] on icon "close" at bounding box center [485, 13] width 6 height 6
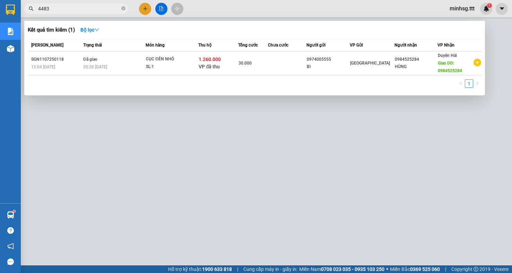
drag, startPoint x: 27, startPoint y: 2, endPoint x: -43, endPoint y: -19, distance: 73.2
click at [0, 0] on html "Kết quả tìm kiếm ( 1 ) Bộ lọc Mã ĐH Trạng thái Món hàng Thu hộ Tổng cước Chưa c…" at bounding box center [256, 136] width 512 height 273
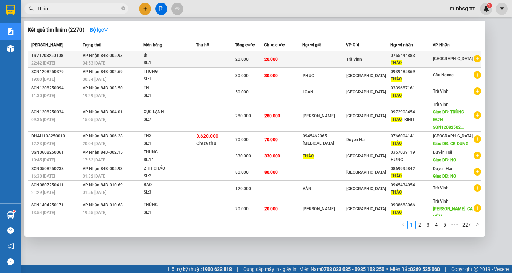
type input "thảo"
click at [329, 60] on td at bounding box center [323, 59] width 43 height 16
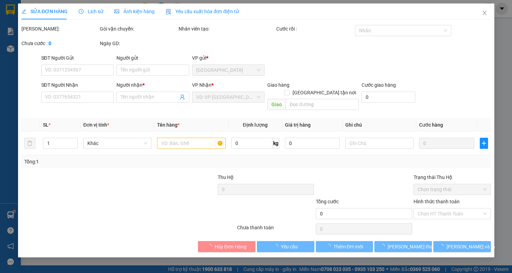
type input "0765444883"
type input "THẢO"
type input "20.000"
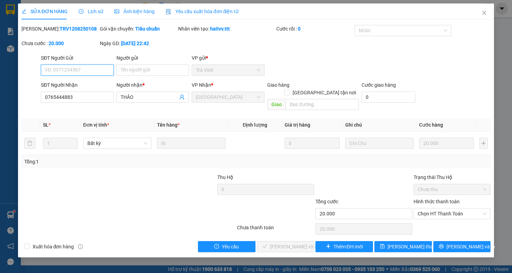
drag, startPoint x: 451, startPoint y: 207, endPoint x: 446, endPoint y: 215, distance: 9.4
click at [450, 210] on span "Chọn HT Thanh Toán" at bounding box center [452, 213] width 69 height 10
type input "0"
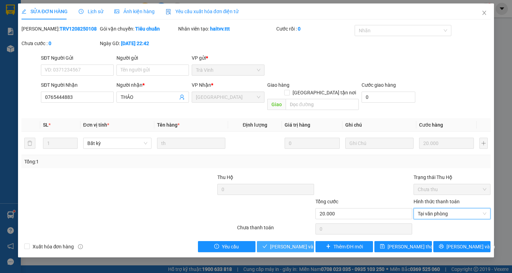
click at [299, 243] on span "[PERSON_NAME] và Giao hàng" at bounding box center [303, 247] width 67 height 8
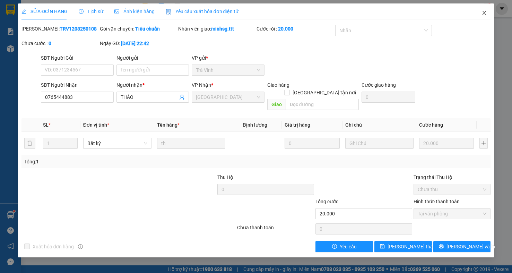
click at [487, 9] on span "Close" at bounding box center [484, 12] width 19 height 19
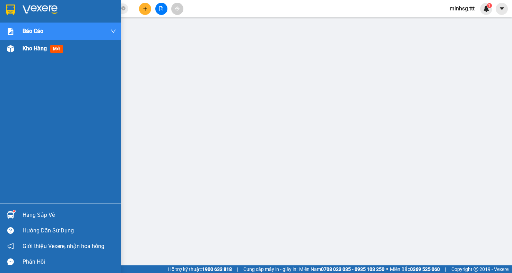
click at [32, 49] on span "Kho hàng" at bounding box center [35, 48] width 24 height 7
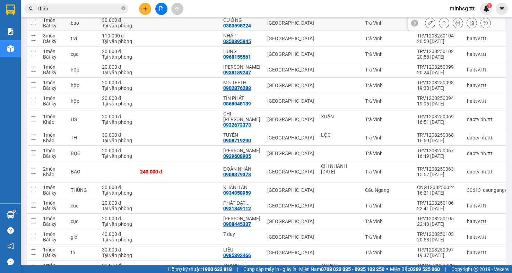
scroll to position [104, 0]
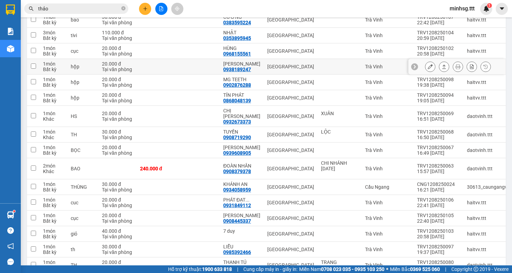
click at [425, 73] on button at bounding box center [430, 67] width 10 height 12
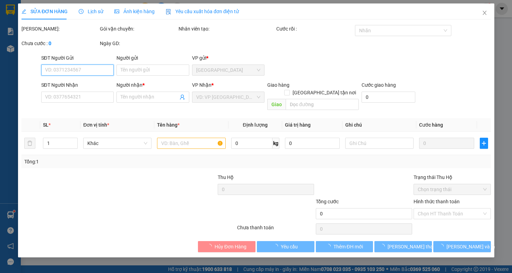
type input "0938189247"
type input "[PERSON_NAME]"
type input "20.000"
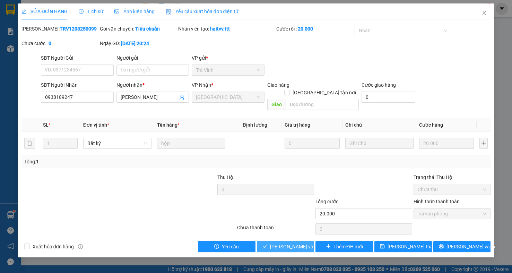
click at [287, 243] on span "[PERSON_NAME] và Giao hàng" at bounding box center [303, 247] width 67 height 8
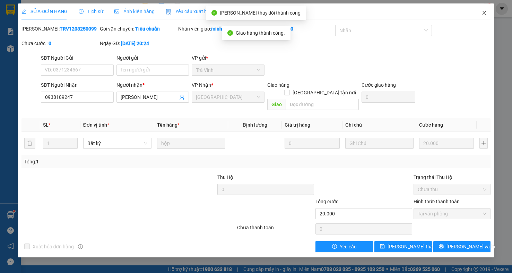
click at [480, 13] on span "Close" at bounding box center [484, 12] width 19 height 19
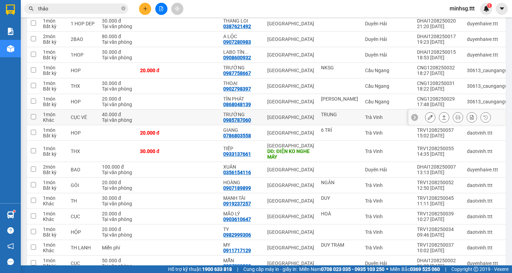
scroll to position [416, 0]
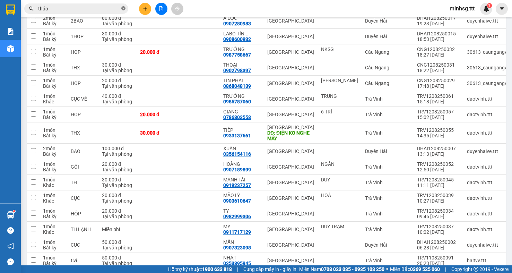
click at [123, 9] on icon "close-circle" at bounding box center [123, 8] width 4 height 4
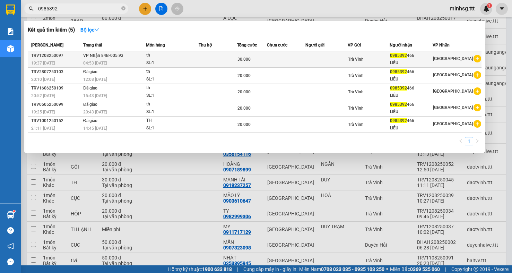
type input "0985392"
click at [305, 52] on td at bounding box center [286, 59] width 39 height 16
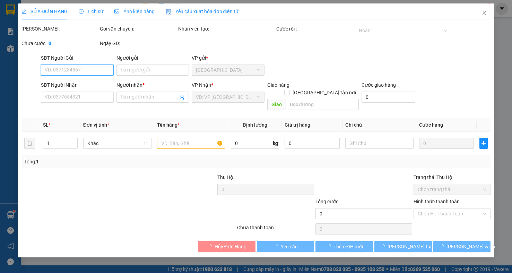
type input "0985392466"
type input "LIỄU"
type input "30.000"
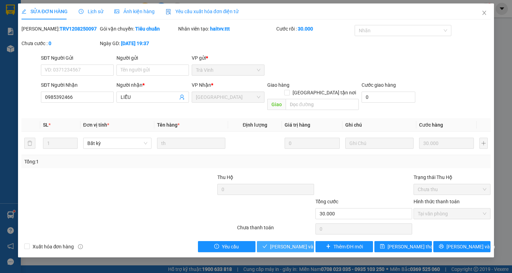
click at [283, 243] on span "[PERSON_NAME] và Giao hàng" at bounding box center [303, 247] width 67 height 8
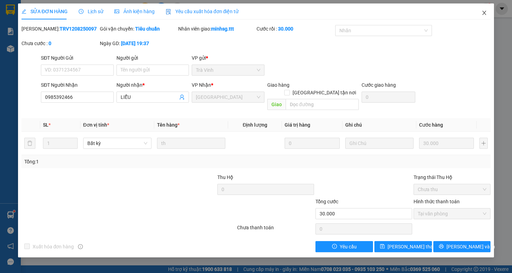
click at [485, 14] on icon "close" at bounding box center [485, 13] width 4 height 4
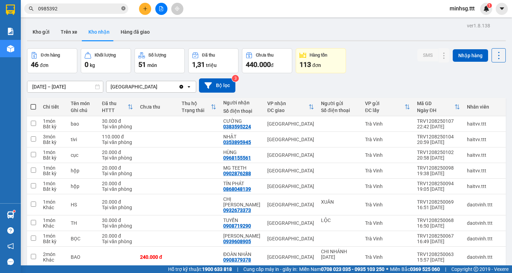
click at [123, 9] on icon "close-circle" at bounding box center [123, 8] width 4 height 4
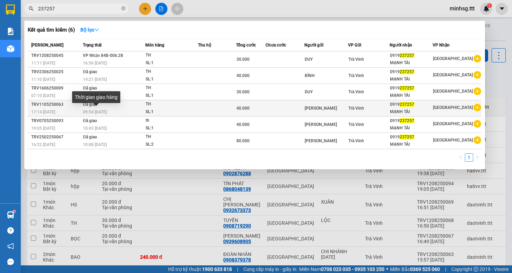
type input "237257"
click at [107, 112] on span "09:54 [DATE]" at bounding box center [95, 112] width 24 height 5
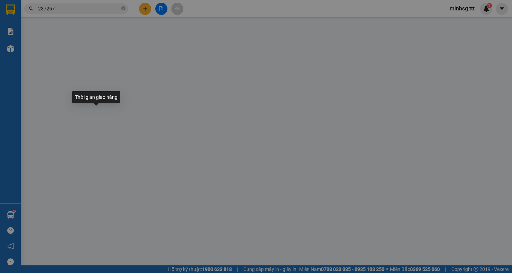
type input "[PERSON_NAME]"
type input "0919237257"
type input "MẠNH TÀI"
type input "40.000"
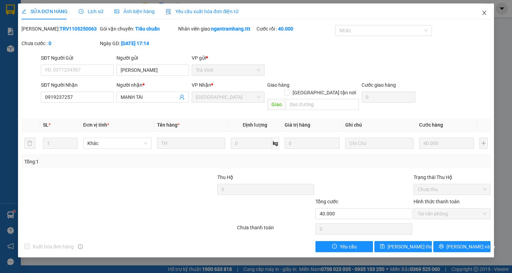
click at [489, 15] on span "Close" at bounding box center [484, 12] width 19 height 19
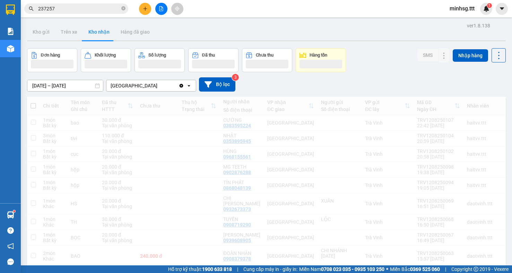
click at [108, 5] on input "237257" at bounding box center [79, 9] width 82 height 8
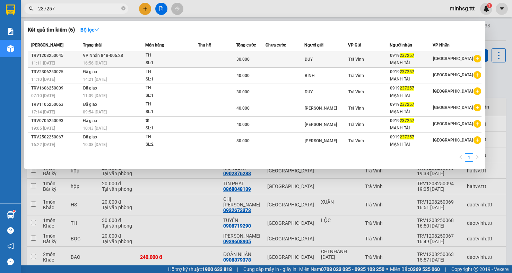
click at [427, 61] on div "MẠNH TÀI" at bounding box center [411, 62] width 42 height 7
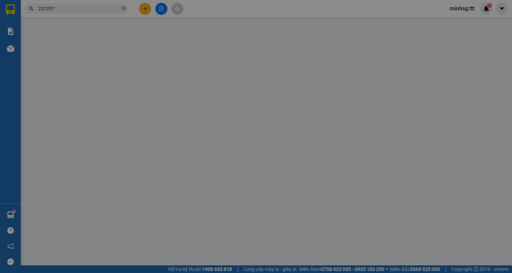
type input "DUY"
type input "0919237257"
type input "MẠNH TÀI"
type input "30.000"
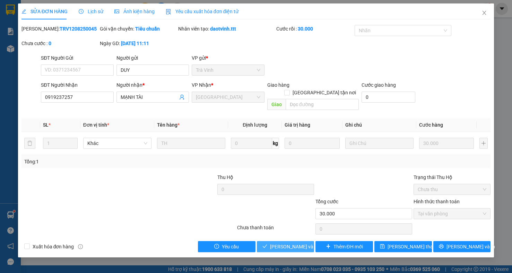
click at [298, 243] on span "[PERSON_NAME] và Giao hàng" at bounding box center [303, 247] width 67 height 8
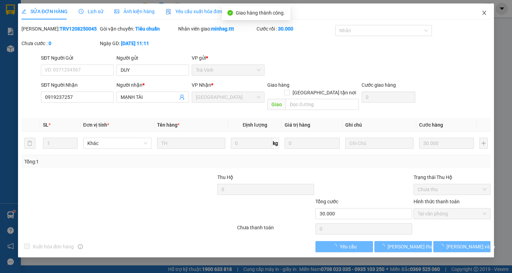
click at [484, 13] on icon "close" at bounding box center [485, 13] width 4 height 4
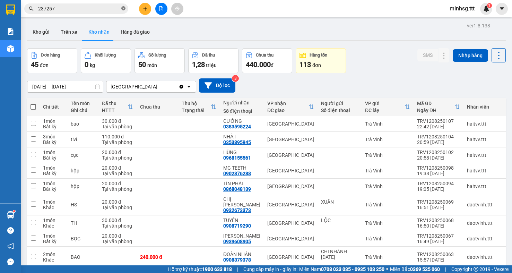
click at [125, 9] on icon "close-circle" at bounding box center [123, 8] width 4 height 4
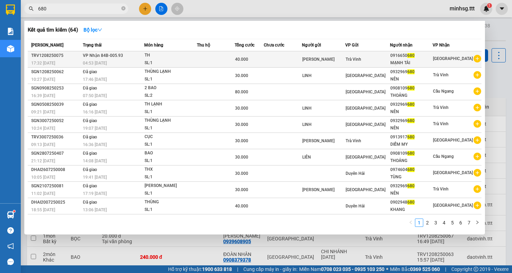
type input "680"
click at [355, 62] on div "Trà Vinh" at bounding box center [368, 59] width 44 height 8
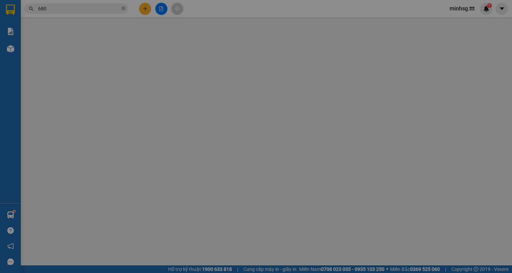
type input "[PERSON_NAME]"
type input "0916650680"
type input "MẠNH TÀI"
type input "40.000"
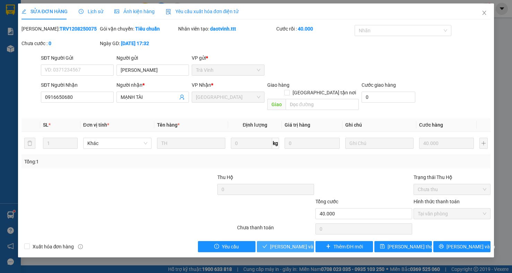
click at [293, 243] on span "[PERSON_NAME] và Giao hàng" at bounding box center [303, 247] width 67 height 8
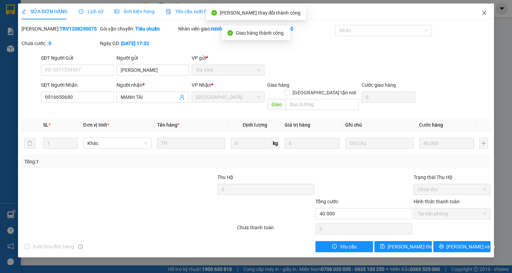
click at [485, 15] on icon "close" at bounding box center [485, 13] width 6 height 6
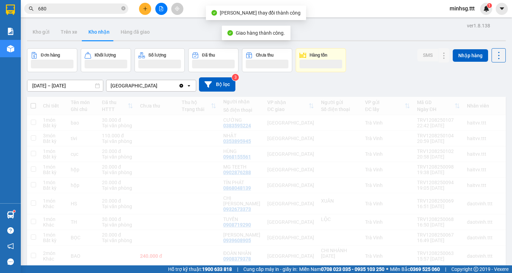
click at [486, 15] on div "Kết quả tìm kiếm ( 64 ) Bộ lọc Mã ĐH Trạng thái Món hàng Thu hộ Tổng cước Chưa …" at bounding box center [256, 8] width 512 height 17
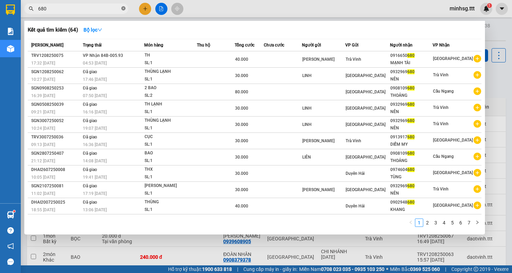
click at [122, 10] on icon "close-circle" at bounding box center [123, 8] width 4 height 4
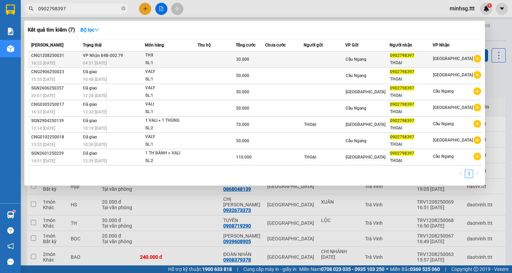
type input "0902798397"
click at [397, 60] on div "THOẠI" at bounding box center [411, 62] width 42 height 7
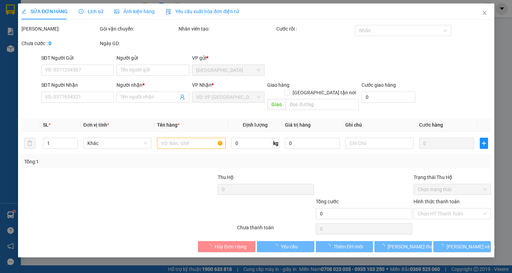
type input "0902798397"
type input "THOẠI"
type input "30.000"
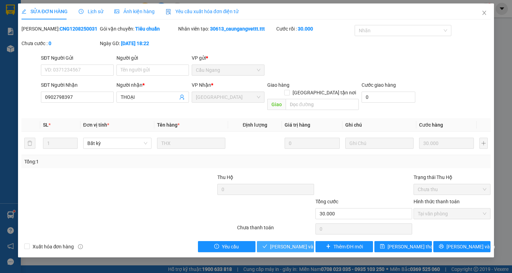
click at [296, 243] on span "[PERSON_NAME] và Giao hàng" at bounding box center [303, 247] width 67 height 8
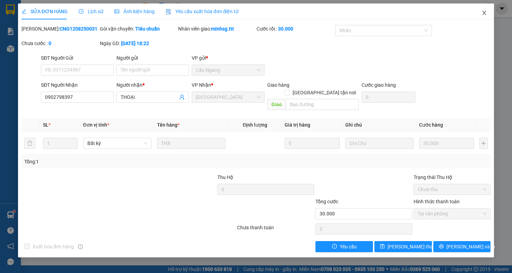
click at [486, 16] on icon "close" at bounding box center [485, 13] width 6 height 6
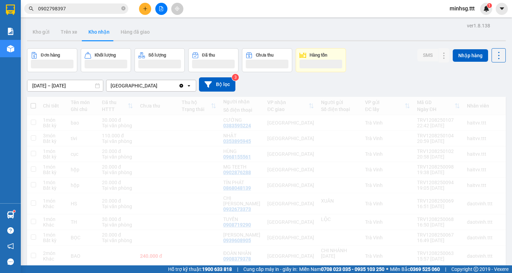
click at [120, 8] on input "0902798397" at bounding box center [79, 9] width 82 height 8
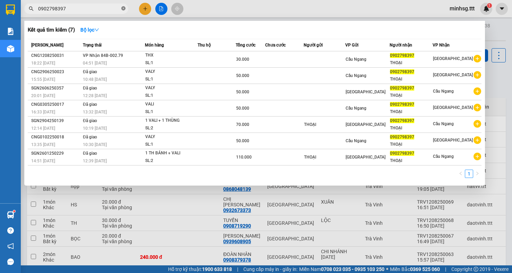
click at [125, 7] on icon "close-circle" at bounding box center [123, 8] width 4 height 4
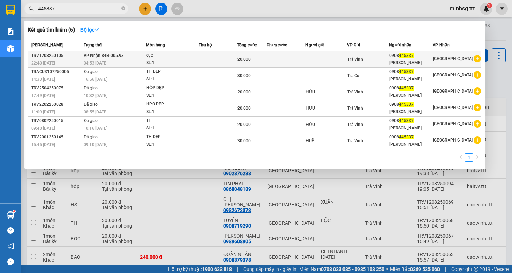
type input "445337"
click at [218, 59] on td at bounding box center [218, 59] width 38 height 16
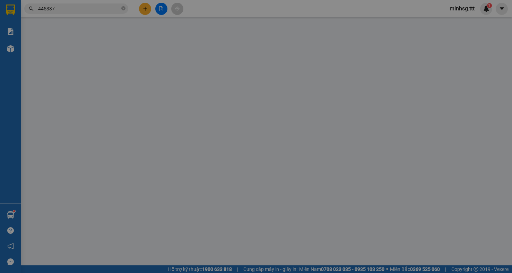
type input "0908445337"
type input "[PERSON_NAME]"
type input "20.000"
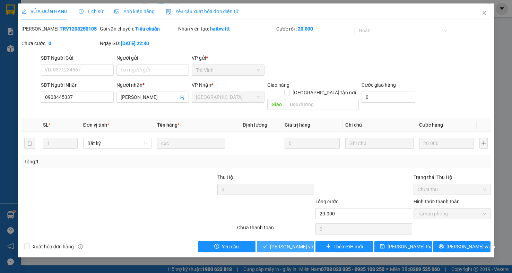
click at [292, 243] on span "[PERSON_NAME] và Giao hàng" at bounding box center [303, 247] width 67 height 8
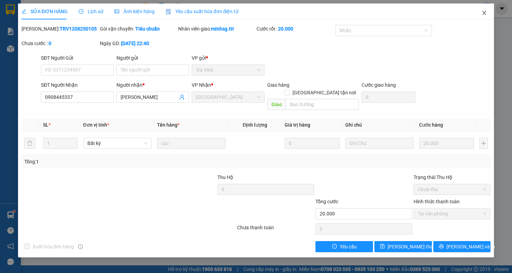
click at [485, 13] on icon "close" at bounding box center [485, 13] width 6 height 6
click at [486, 14] on div "1" at bounding box center [486, 9] width 12 height 12
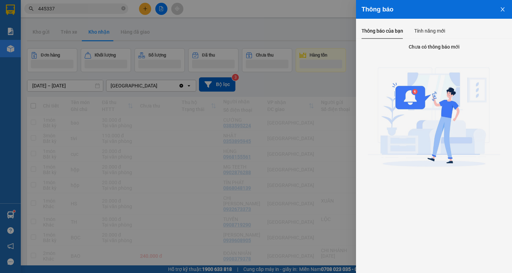
click at [124, 7] on div at bounding box center [256, 136] width 512 height 273
click at [123, 10] on div "Thông báo Thông báo của bạn Tính năng mới Chưa có thông báo mới" at bounding box center [256, 136] width 512 height 273
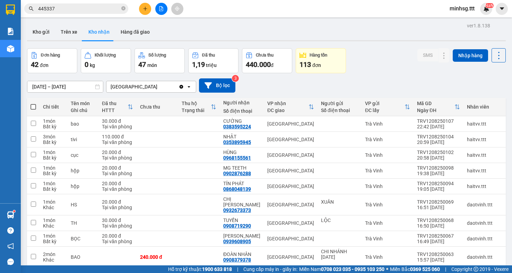
click at [512, 19] on div "Thông báo Thông báo của bạn Tính năng mới Chưa có thông báo mới" at bounding box center [512, 136] width 0 height 273
click at [125, 9] on icon "close-circle" at bounding box center [123, 8] width 4 height 4
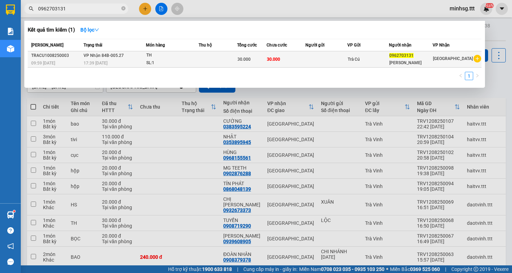
type input "0962703131"
click at [309, 67] on td at bounding box center [326, 59] width 42 height 16
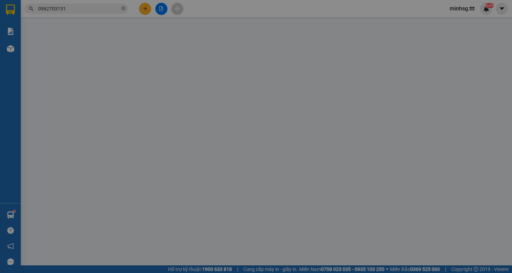
type input "0962703131"
type input "[PERSON_NAME]"
type input "30.000"
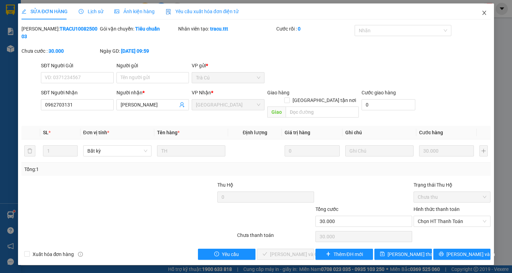
click at [484, 16] on span "Close" at bounding box center [484, 12] width 19 height 19
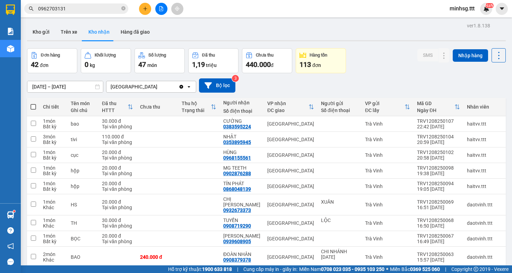
click at [89, 8] on input "0962703131" at bounding box center [79, 9] width 82 height 8
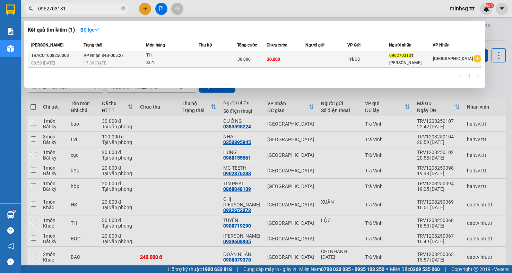
click at [202, 58] on td at bounding box center [218, 59] width 38 height 16
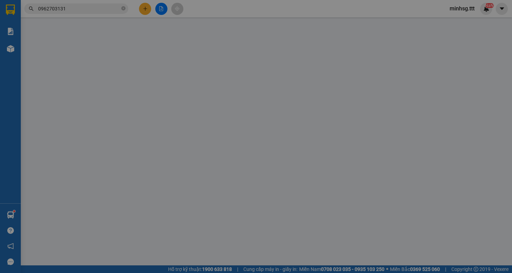
type input "0962703131"
type input "[PERSON_NAME]"
type input "30.000"
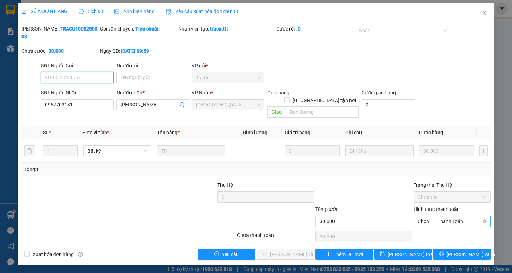
click at [435, 216] on span "Chọn HT Thanh Toán" at bounding box center [452, 221] width 69 height 10
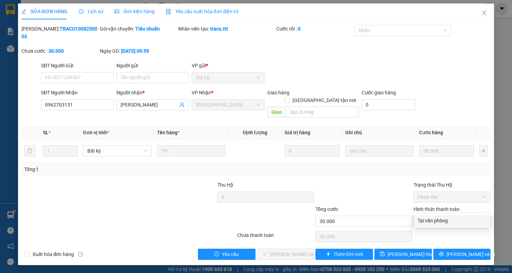
click at [433, 216] on div "Tại văn phòng" at bounding box center [452, 220] width 77 height 11
type input "0"
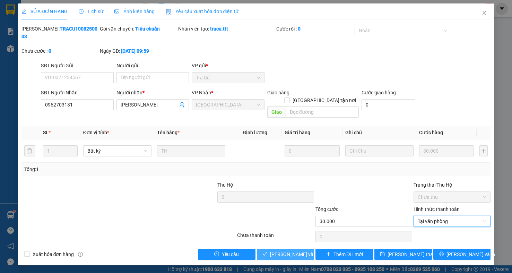
click at [299, 250] on span "[PERSON_NAME] và Giao hàng" at bounding box center [303, 254] width 67 height 8
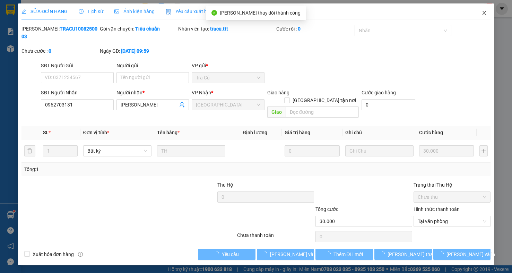
click at [483, 14] on icon "close" at bounding box center [485, 13] width 6 height 6
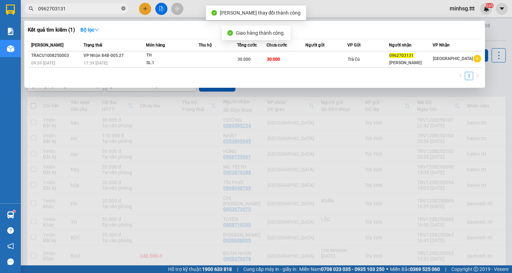
drag, startPoint x: 110, startPoint y: 10, endPoint x: 122, endPoint y: 9, distance: 12.2
click at [110, 10] on input "0962703131" at bounding box center [79, 9] width 82 height 8
click at [122, 9] on icon "close-circle" at bounding box center [123, 8] width 4 height 4
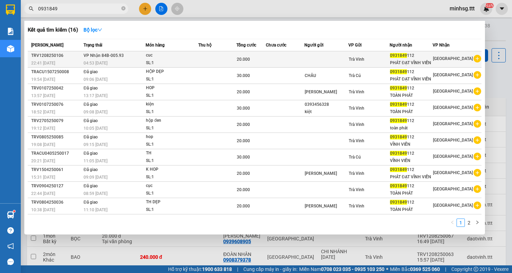
type input "0931849"
click at [320, 61] on td at bounding box center [326, 59] width 44 height 16
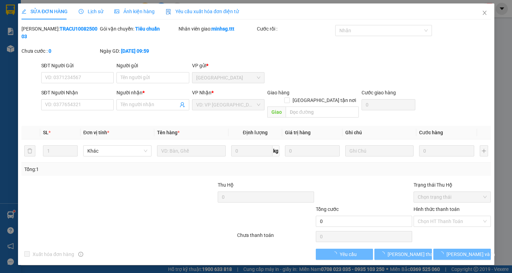
type input "0931849112"
type input "PHÁT ĐẠT VĨNH VIỄN"
type input "20.000"
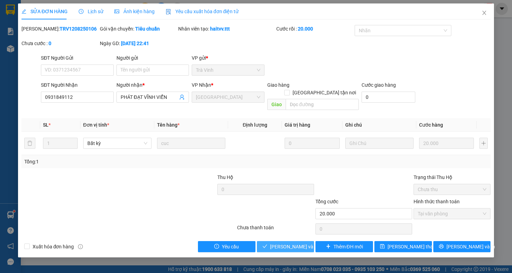
click at [274, 243] on span "[PERSON_NAME] và Giao hàng" at bounding box center [303, 247] width 67 height 8
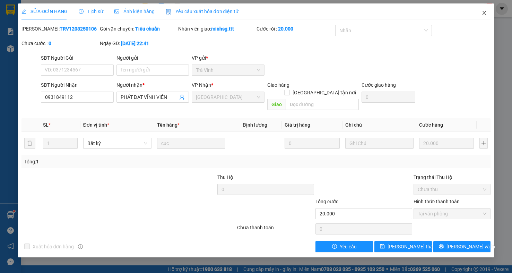
click at [485, 11] on icon "close" at bounding box center [485, 13] width 6 height 6
click at [484, 14] on div "NaN" at bounding box center [486, 9] width 12 height 12
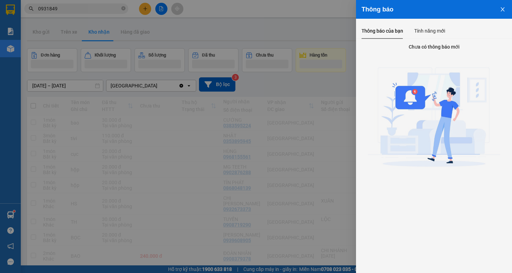
click at [147, 31] on div at bounding box center [256, 136] width 512 height 273
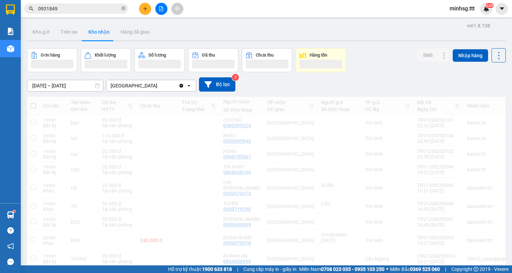
click at [512, 18] on div "Thông báo Thông báo của bạn Tính năng mới" at bounding box center [512, 136] width 0 height 273
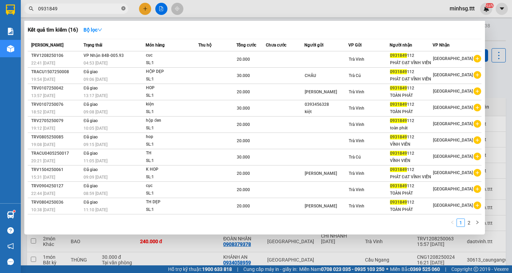
click at [121, 11] on span at bounding box center [123, 9] width 4 height 7
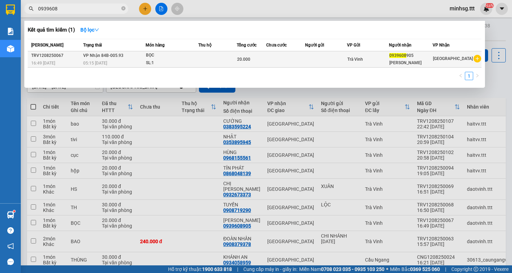
type input "0939608"
click at [363, 52] on td "Trà Vinh" at bounding box center [368, 59] width 42 height 16
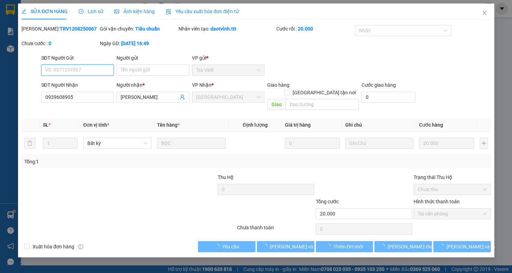
type input "0939608905"
type input "[PERSON_NAME]"
type input "20.000"
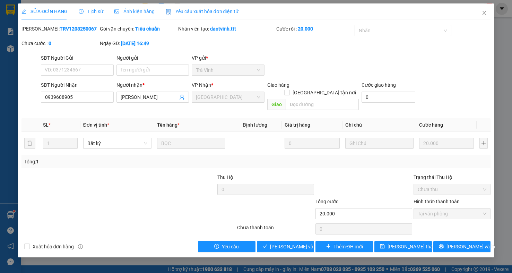
click at [282, 248] on div "SỬA ĐƠN HÀNG Lịch sử Ảnh kiện hàng Yêu cầu xuất hóa đơn điện tử Total Paid Fee …" at bounding box center [256, 130] width 476 height 254
click at [283, 243] on span "[PERSON_NAME] và Giao hàng" at bounding box center [303, 247] width 67 height 8
